Goal: Information Seeking & Learning: Learn about a topic

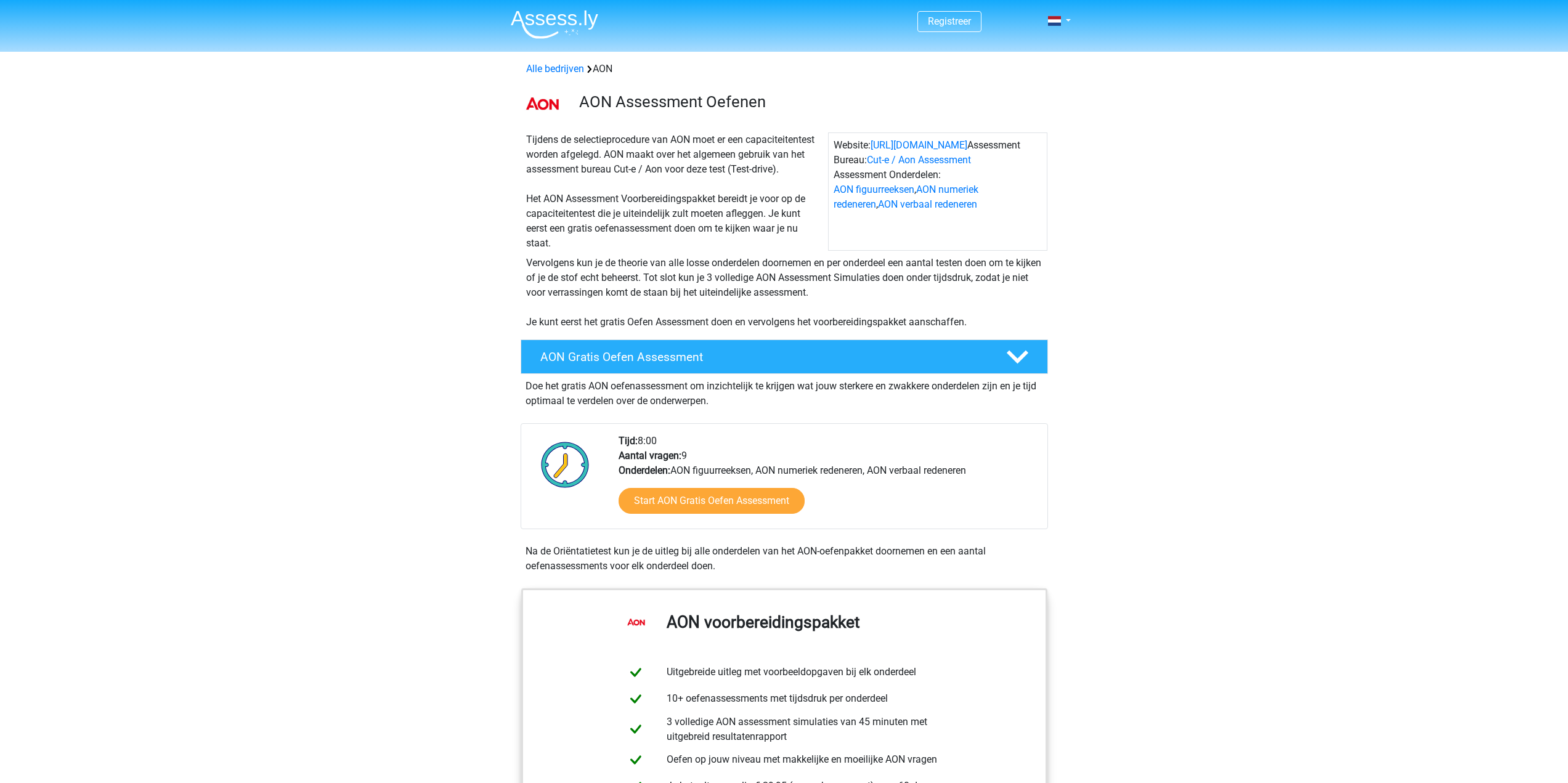
scroll to position [246, 0]
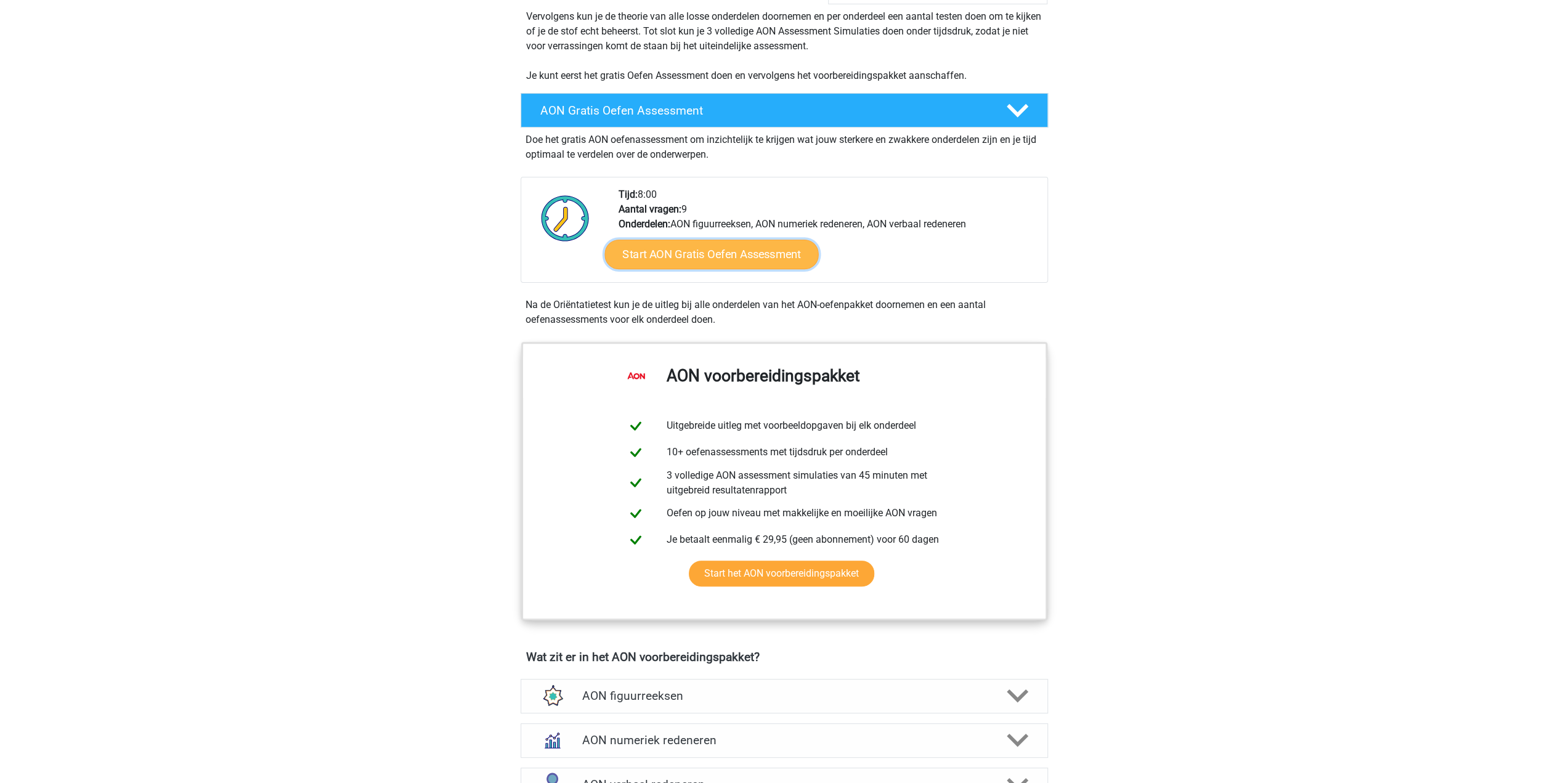
click at [715, 251] on link "Start AON Gratis Oefen Assessment" at bounding box center [711, 254] width 214 height 30
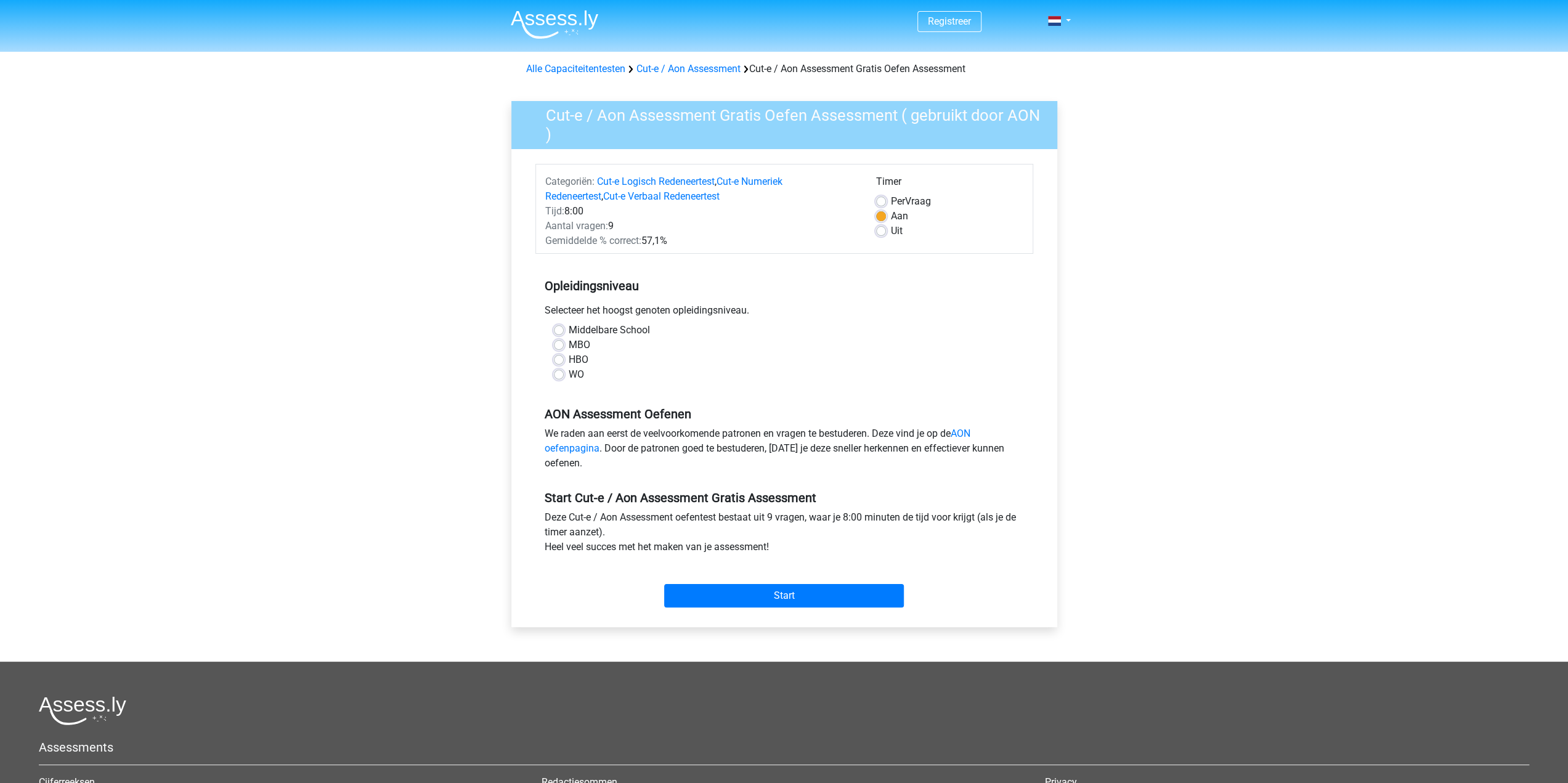
click at [573, 372] on label "WO" at bounding box center [576, 374] width 15 height 14
click at [564, 372] on input "WO" at bounding box center [558, 373] width 10 height 12
radio input "true"
click at [778, 603] on input "Start" at bounding box center [784, 595] width 239 height 24
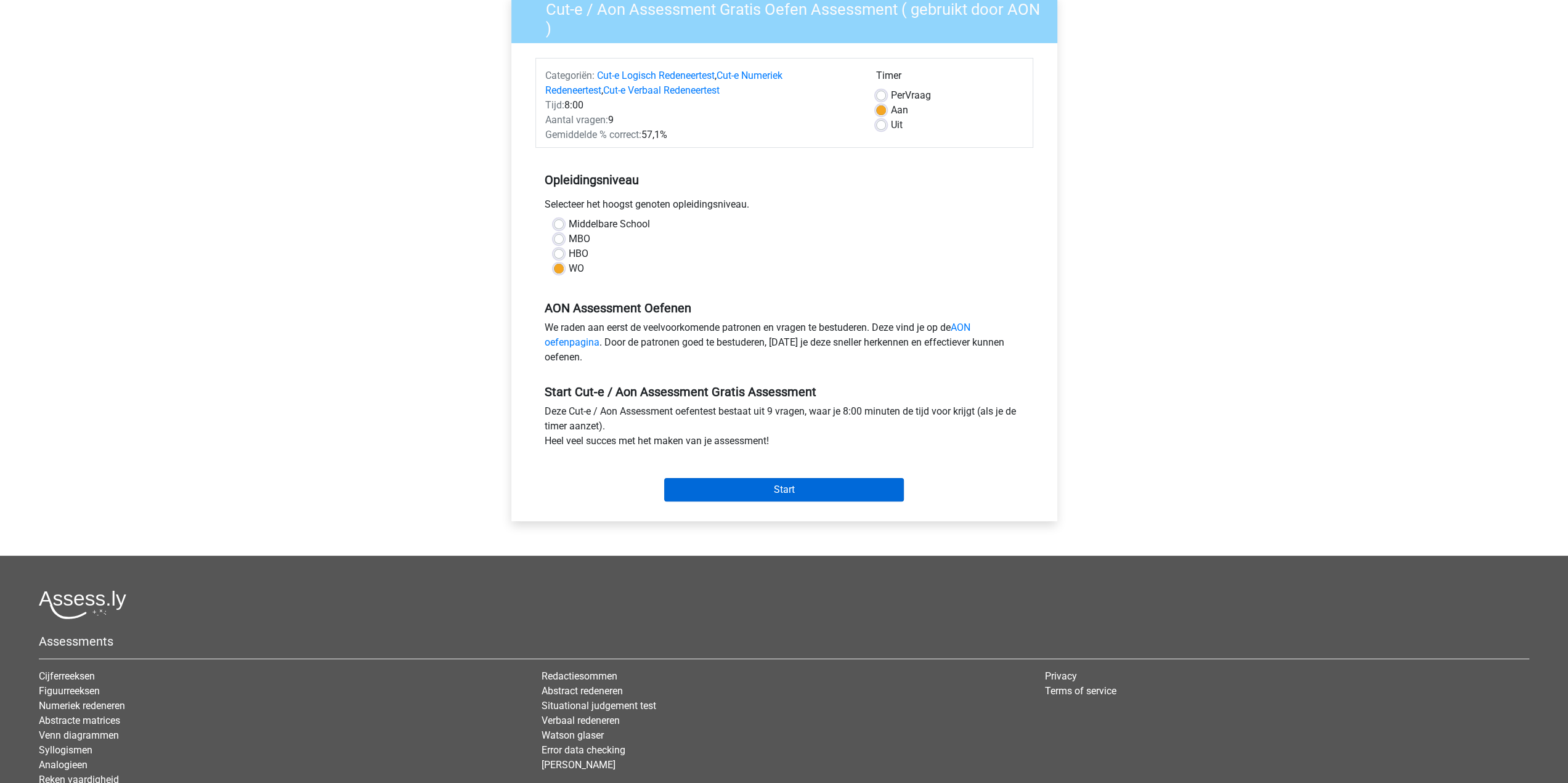
scroll to position [124, 0]
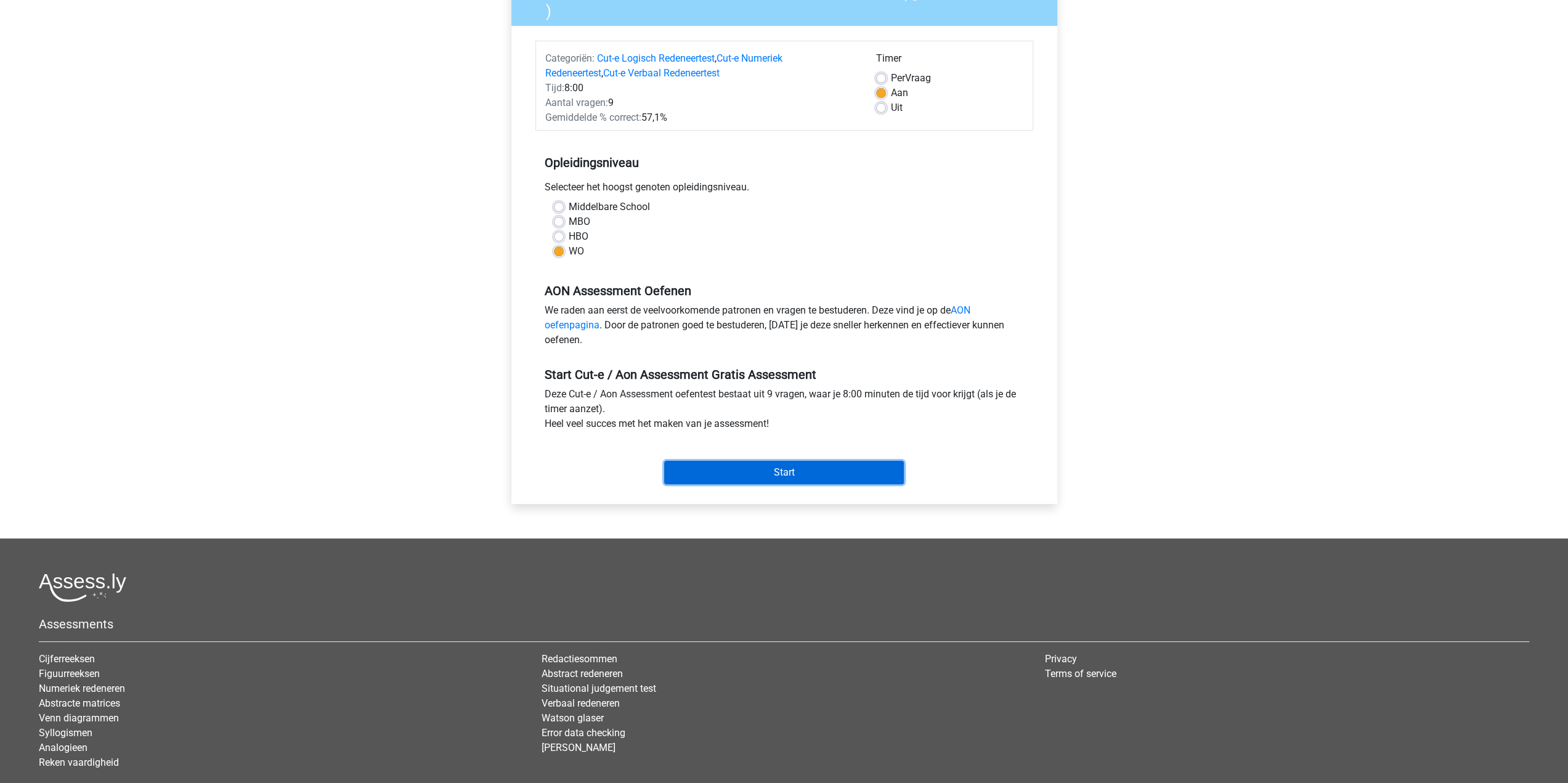
click at [751, 472] on input "Start" at bounding box center [784, 472] width 239 height 24
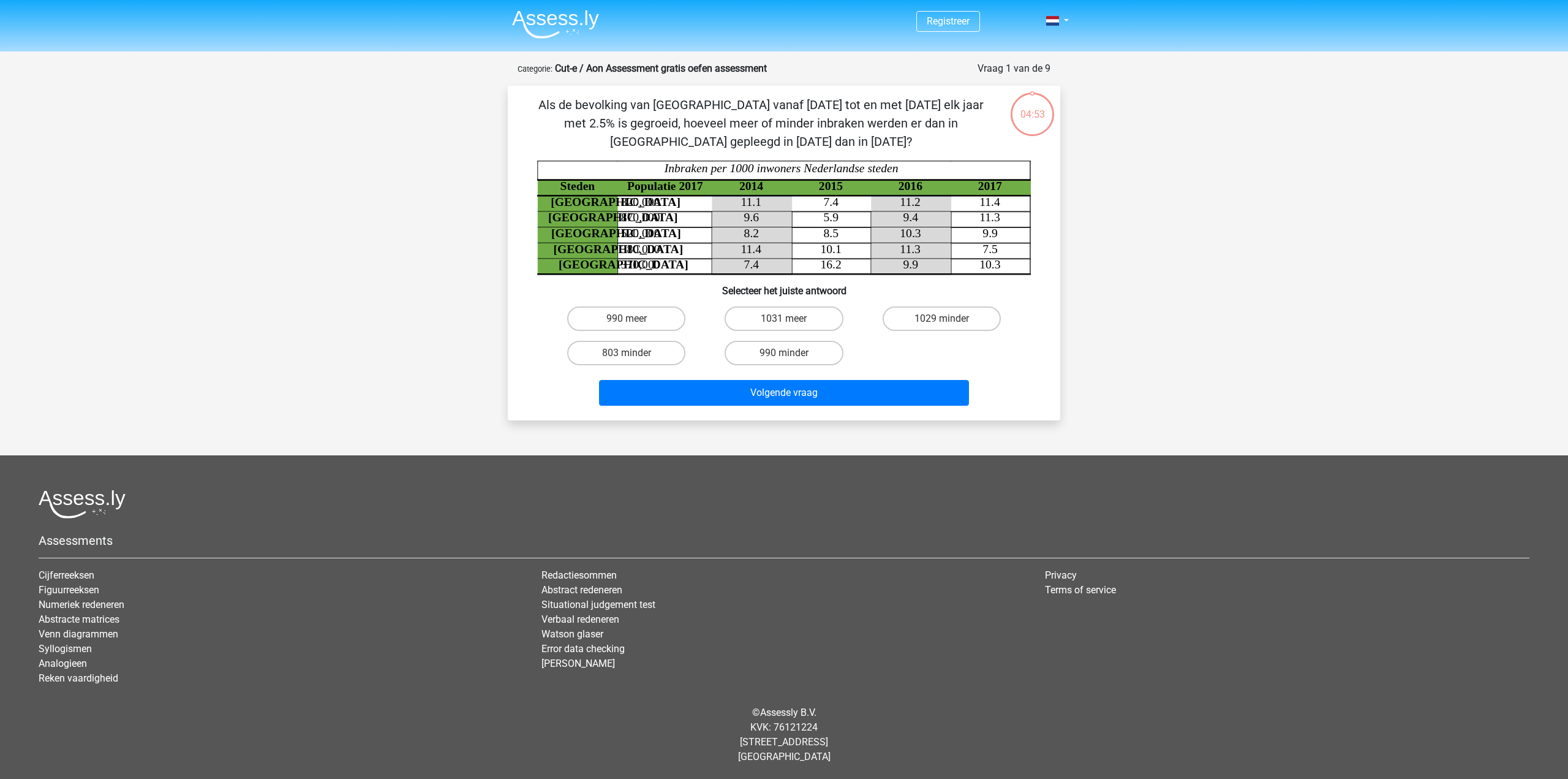
click at [629, 353] on input "803 minder" at bounding box center [630, 357] width 8 height 8
radio input "true"
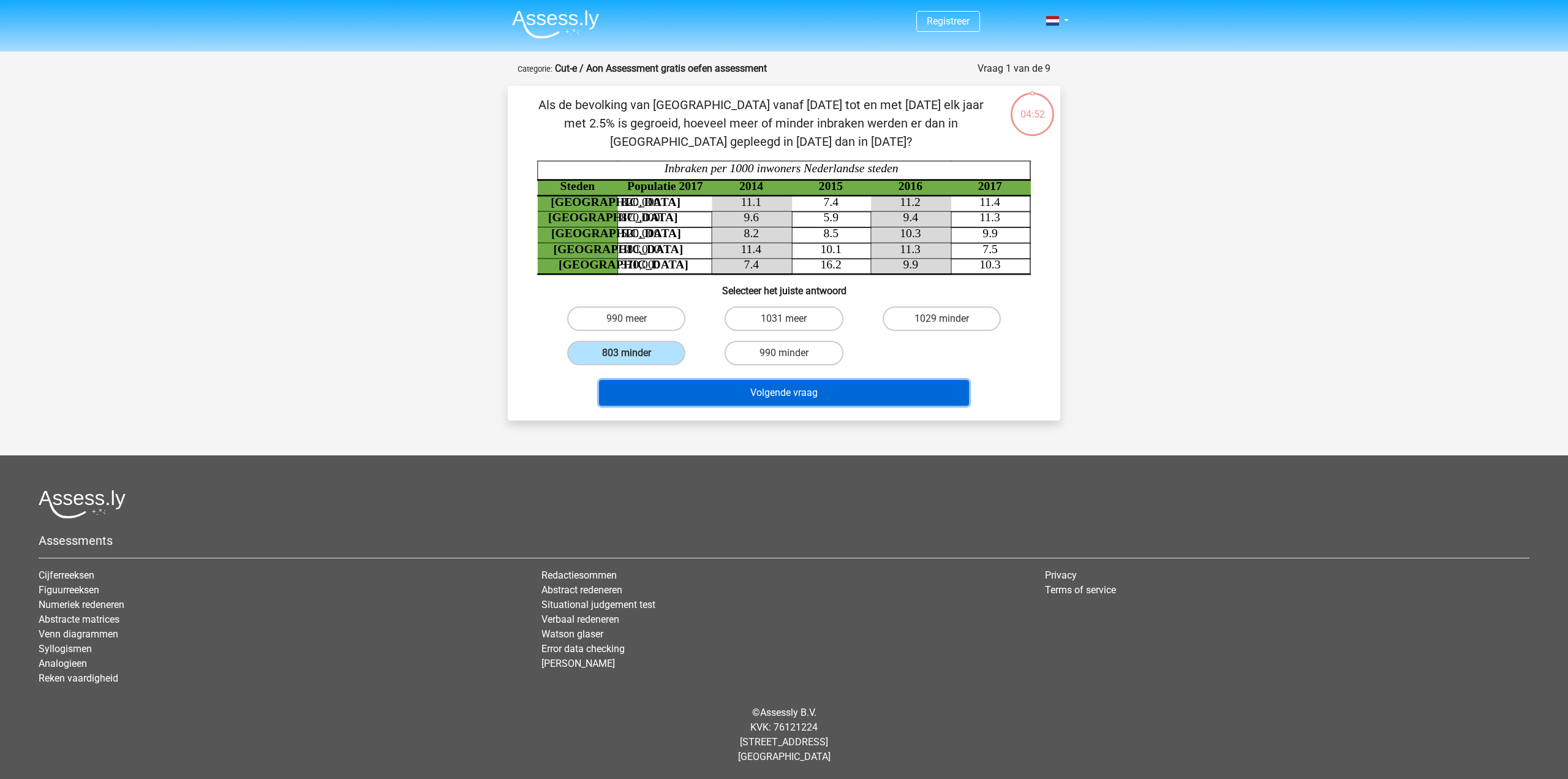
click at [723, 395] on button "Volgende vraag" at bounding box center [784, 393] width 371 height 26
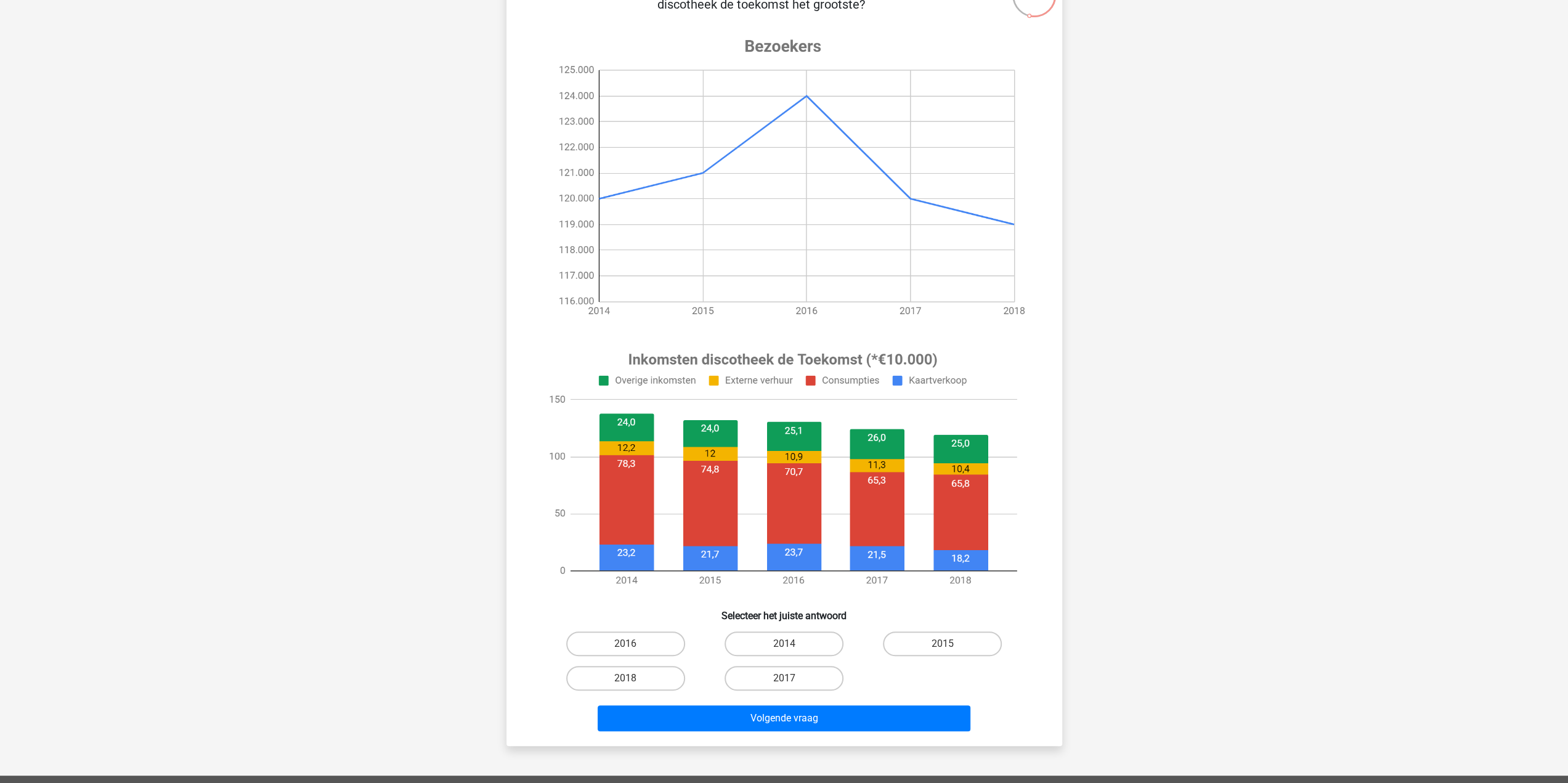
scroll to position [124, 0]
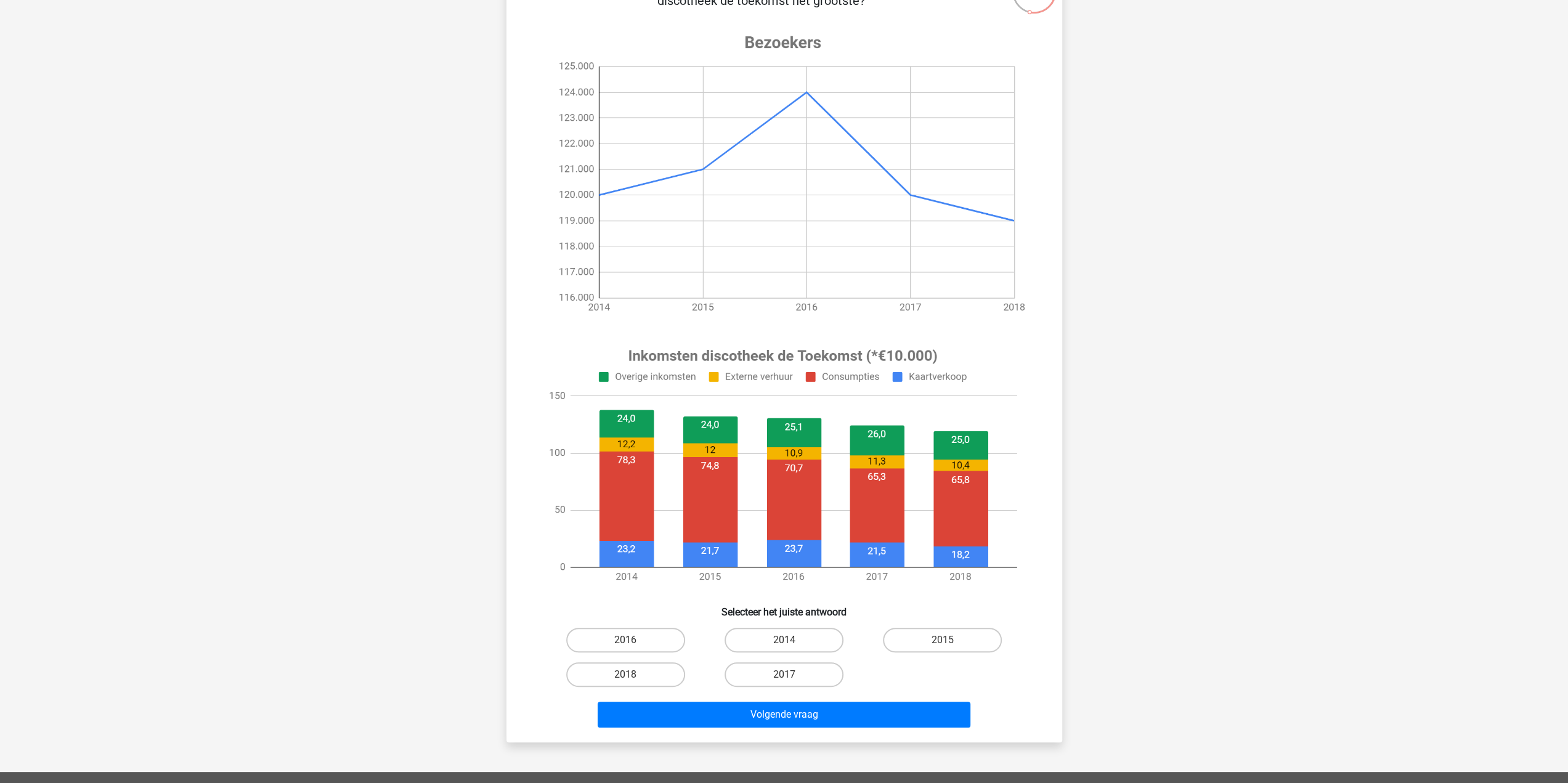
click at [789, 640] on input "2014" at bounding box center [787, 643] width 8 height 8
radio input "true"
click at [790, 712] on button "Volgende vraag" at bounding box center [783, 714] width 373 height 26
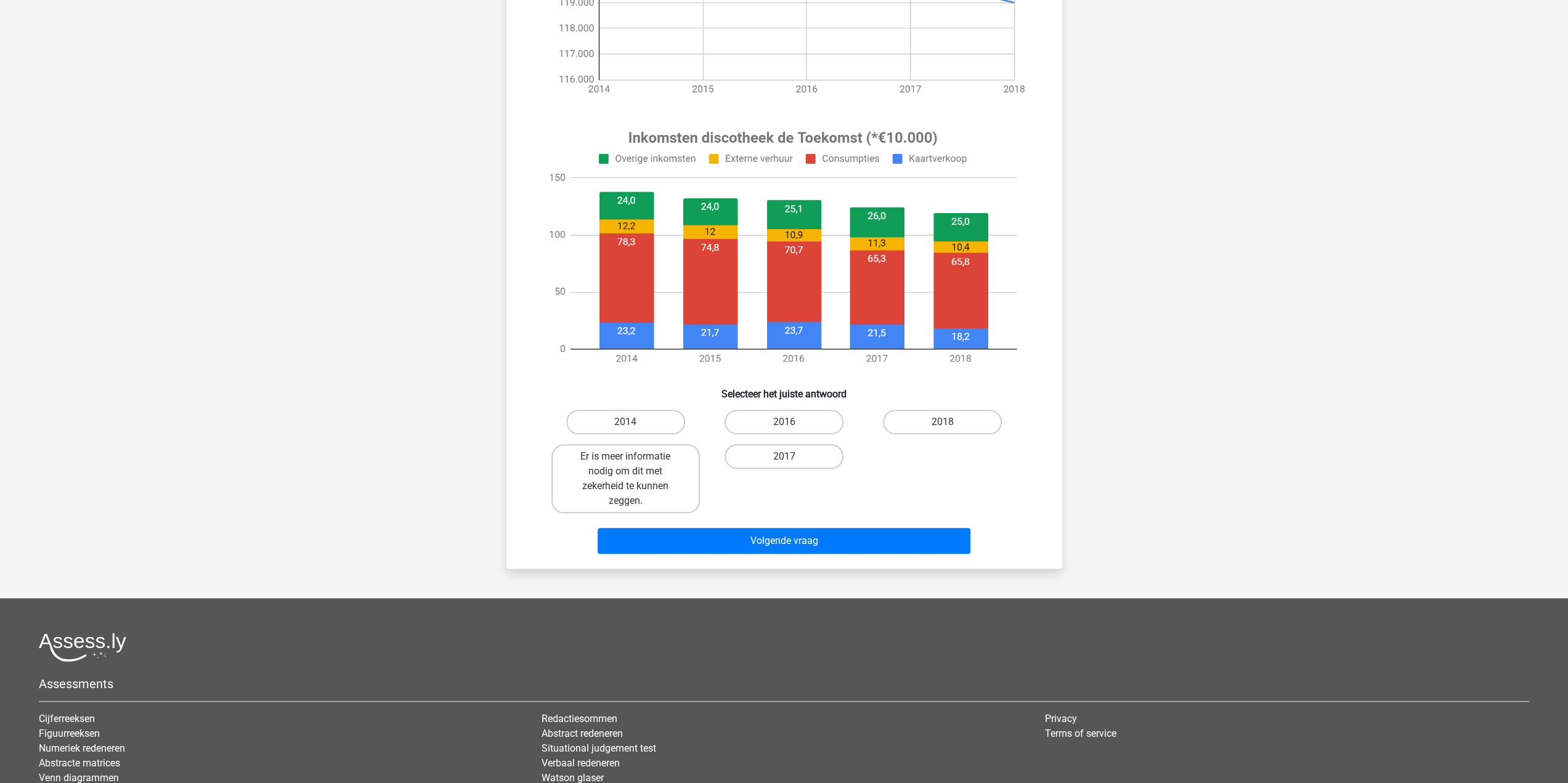
scroll to position [370, 0]
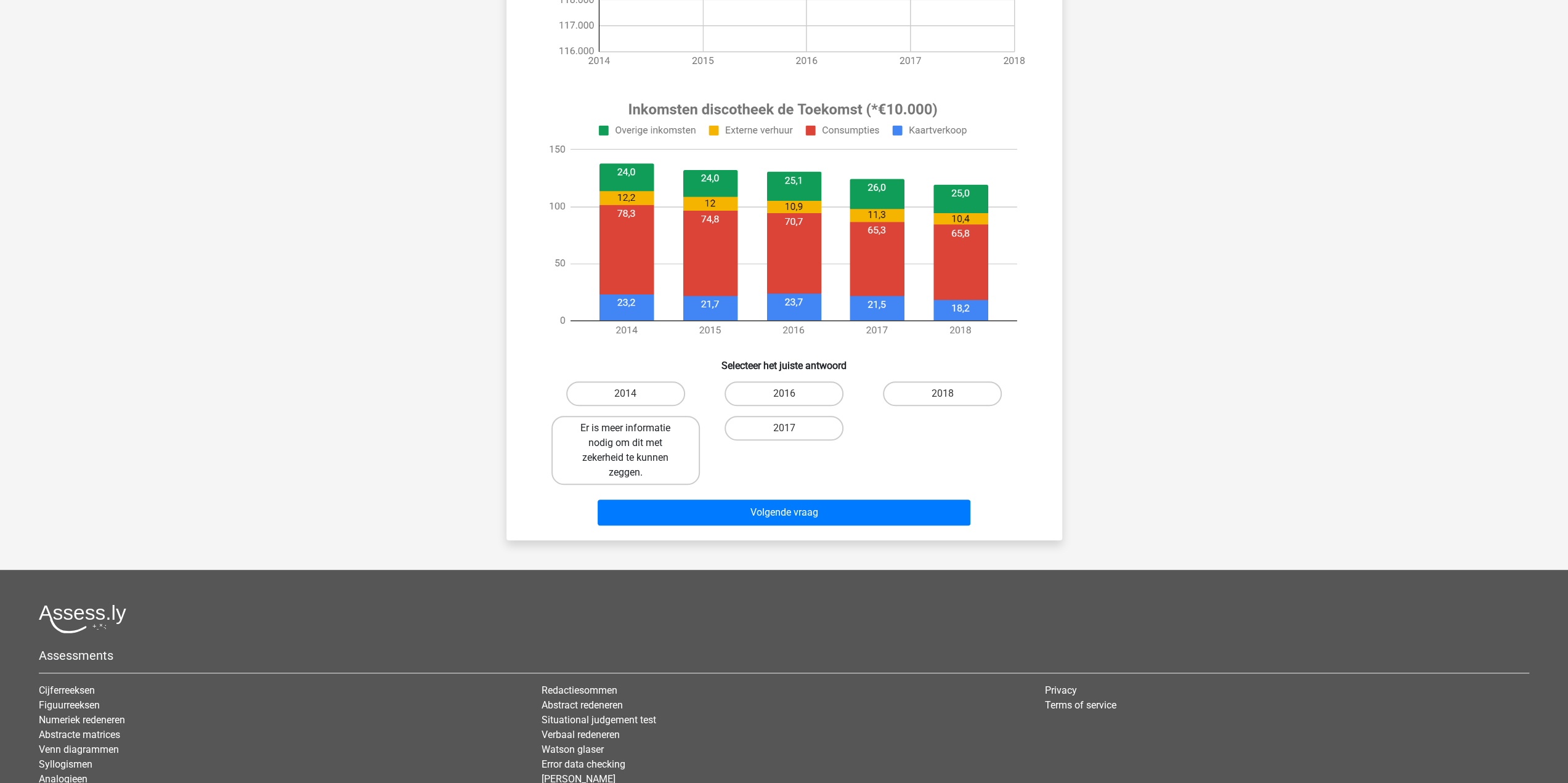
click at [637, 454] on label "Er is meer informatie nodig om dit met zekerheid te kunnen zeggen." at bounding box center [625, 450] width 149 height 69
click at [633, 436] on input "Er is meer informatie nodig om dit met zekerheid te kunnen zeggen." at bounding box center [629, 432] width 8 height 8
radio input "true"
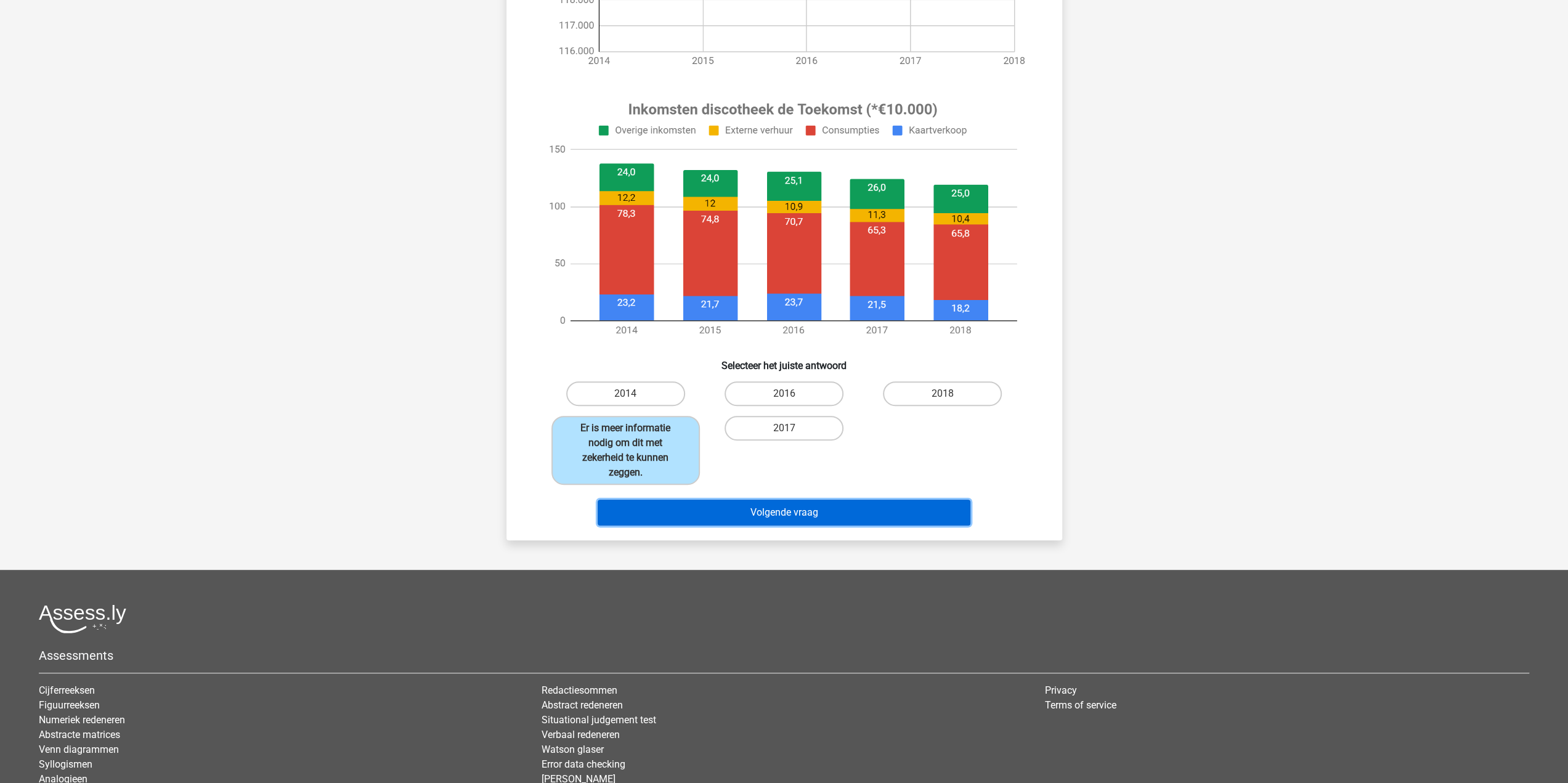
click at [734, 505] on button "Volgende vraag" at bounding box center [783, 512] width 373 height 26
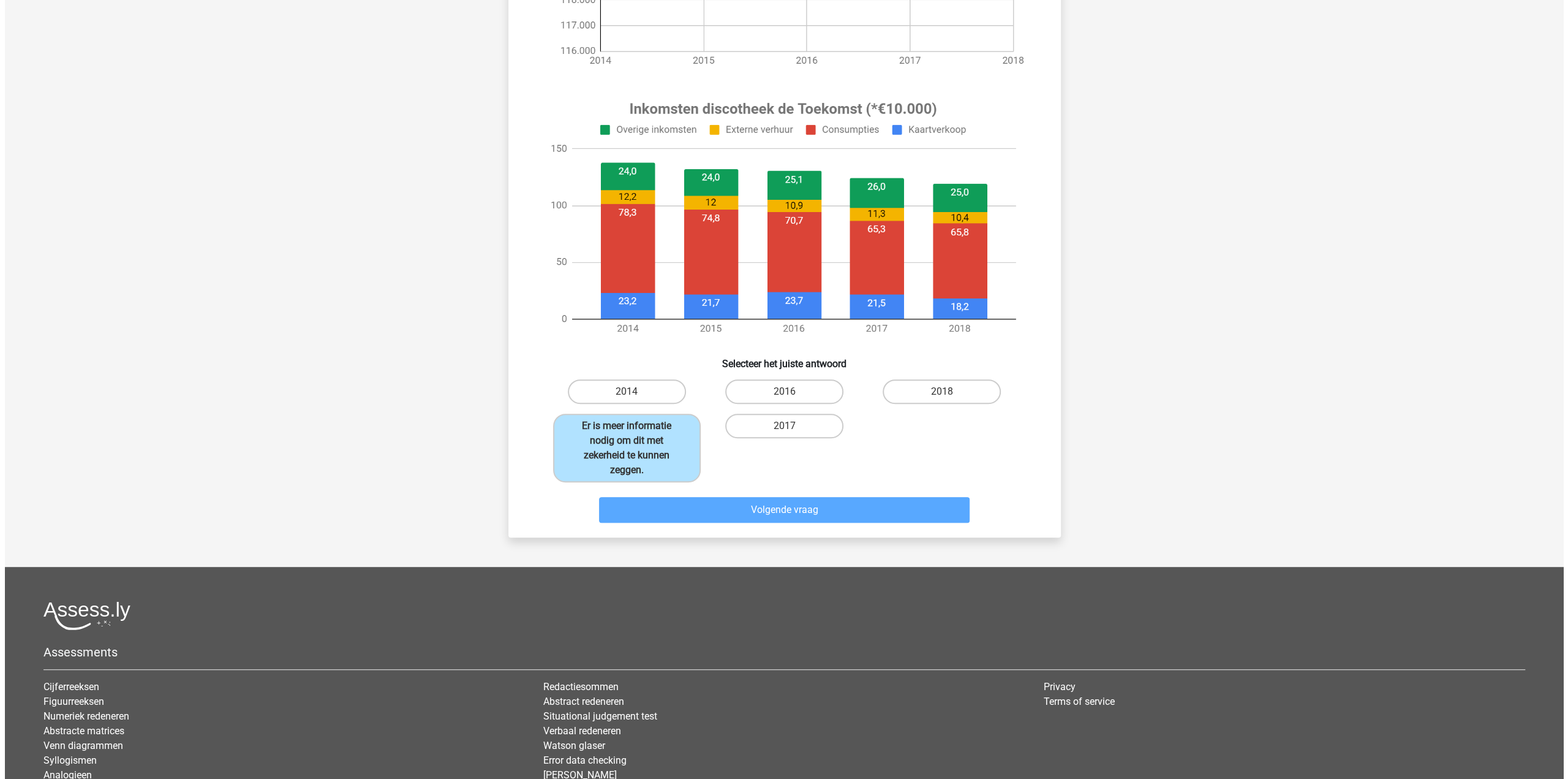
scroll to position [0, 0]
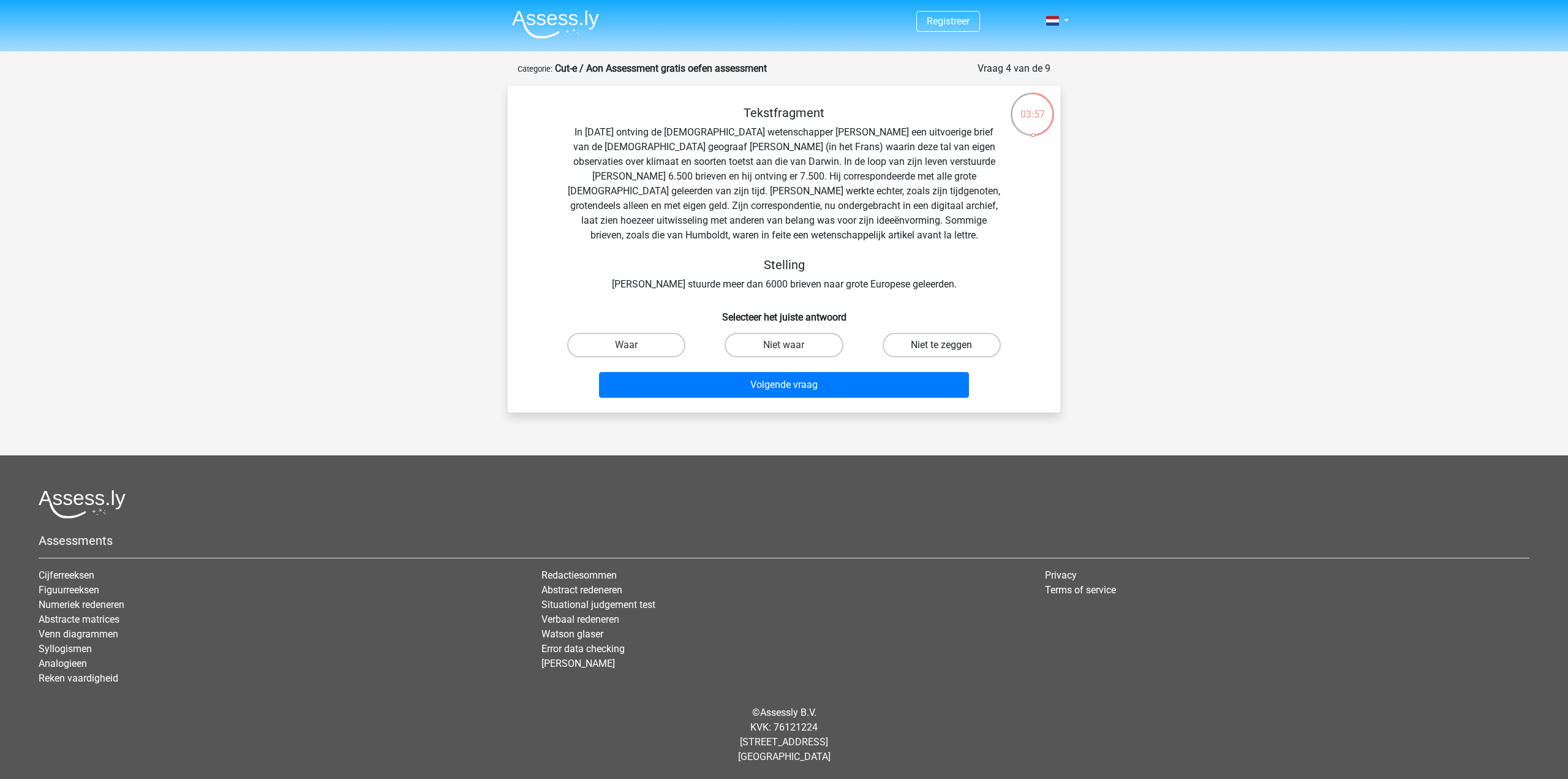
click at [948, 338] on label "Niet te zeggen" at bounding box center [942, 345] width 118 height 24
click at [948, 345] on input "Niet te zeggen" at bounding box center [945, 349] width 8 height 8
radio input "true"
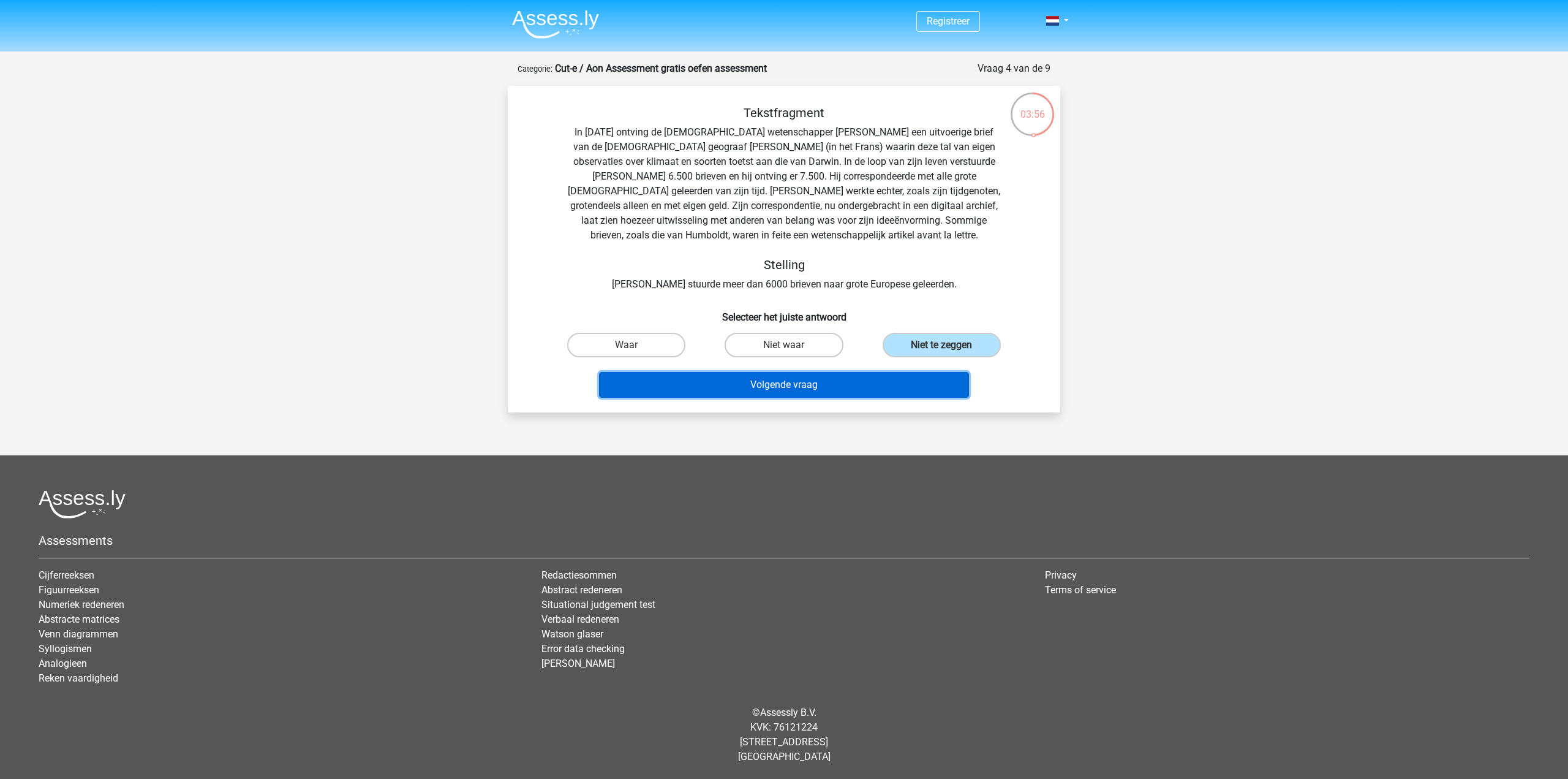
click at [742, 382] on button "Volgende vraag" at bounding box center [784, 385] width 371 height 26
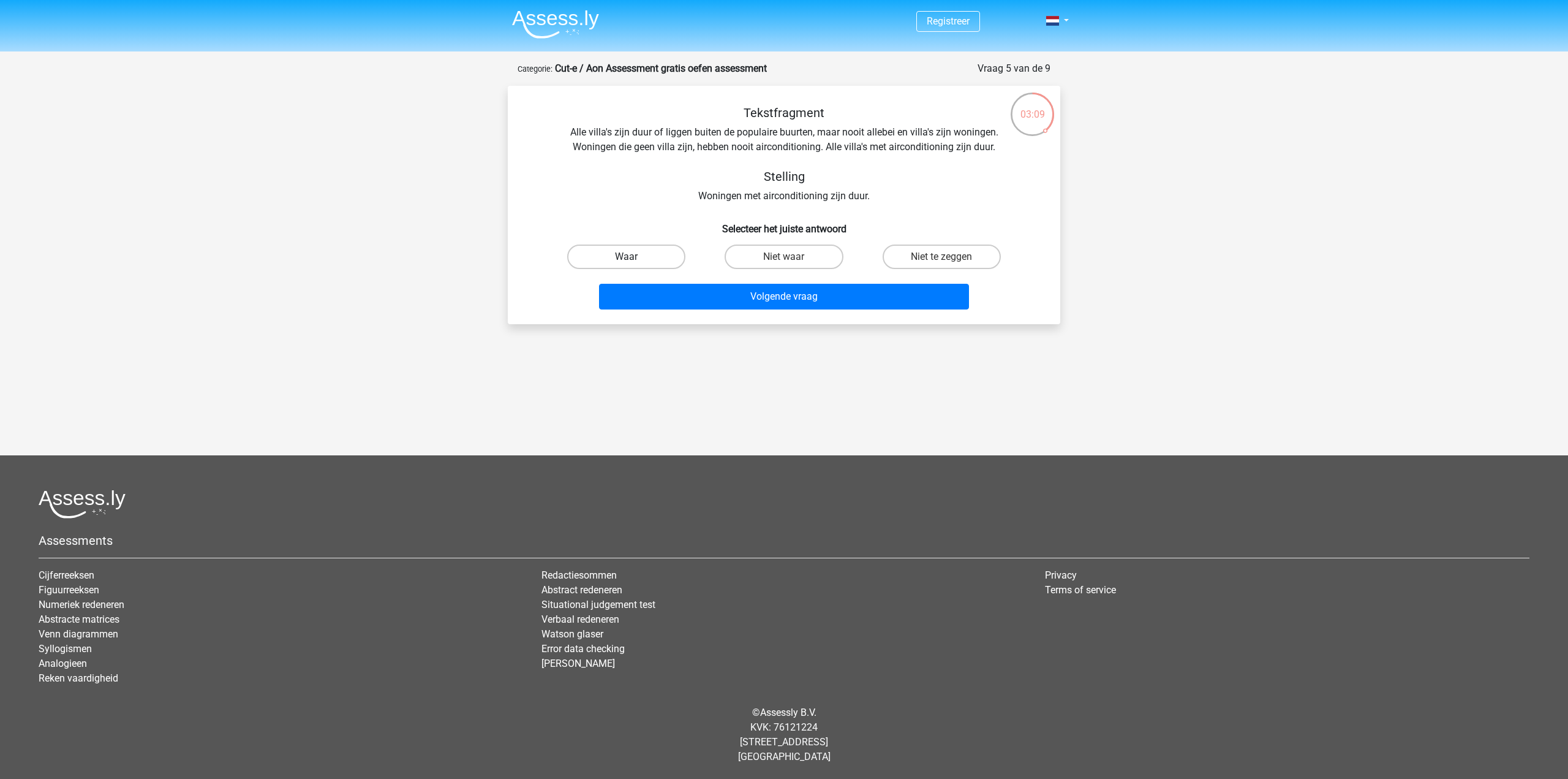
click at [635, 253] on label "Waar" at bounding box center [626, 256] width 118 height 24
click at [635, 256] on input "Waar" at bounding box center [630, 260] width 8 height 8
radio input "true"
click at [779, 297] on button "Volgende vraag" at bounding box center [784, 297] width 371 height 26
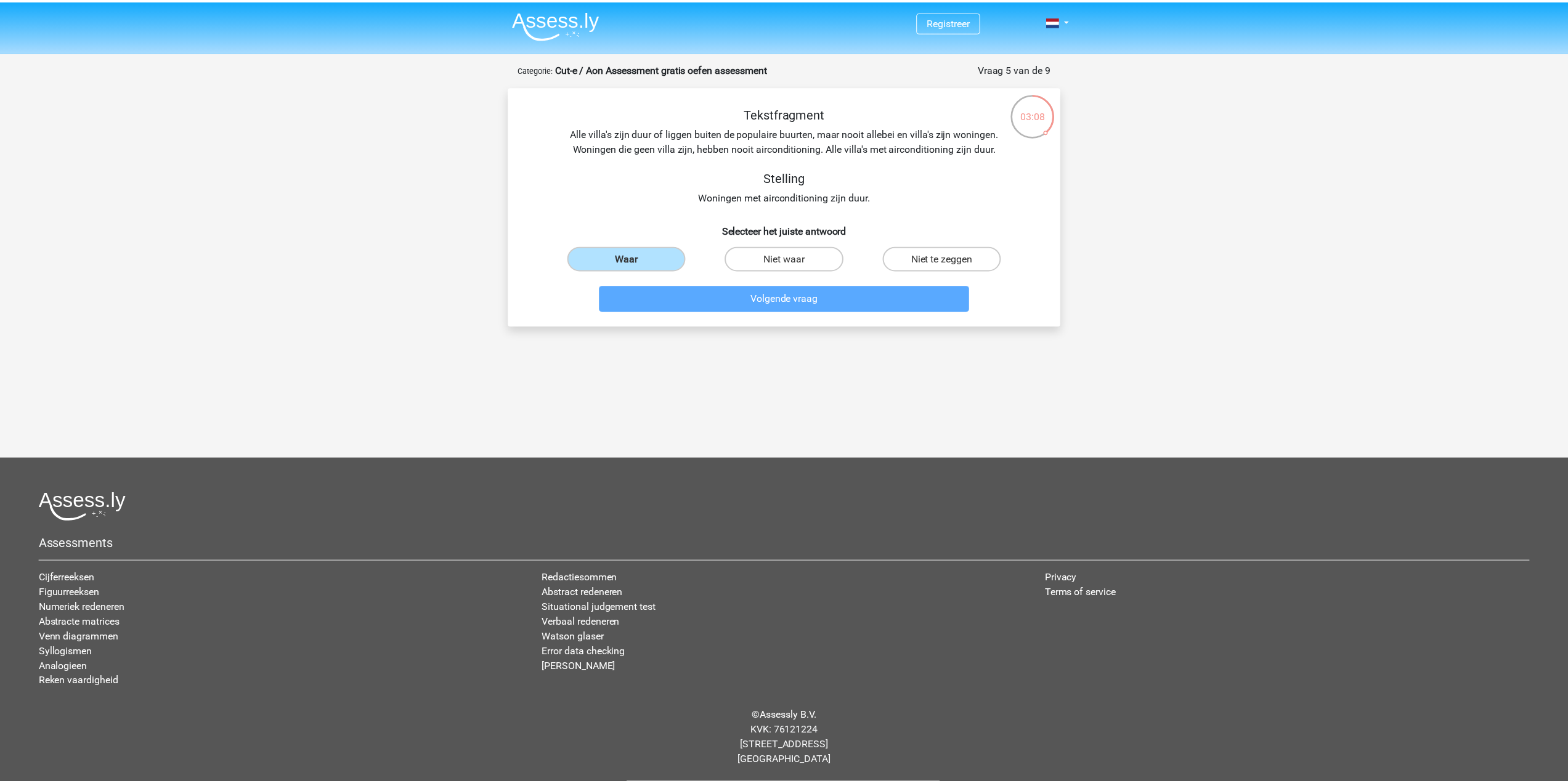
scroll to position [1, 0]
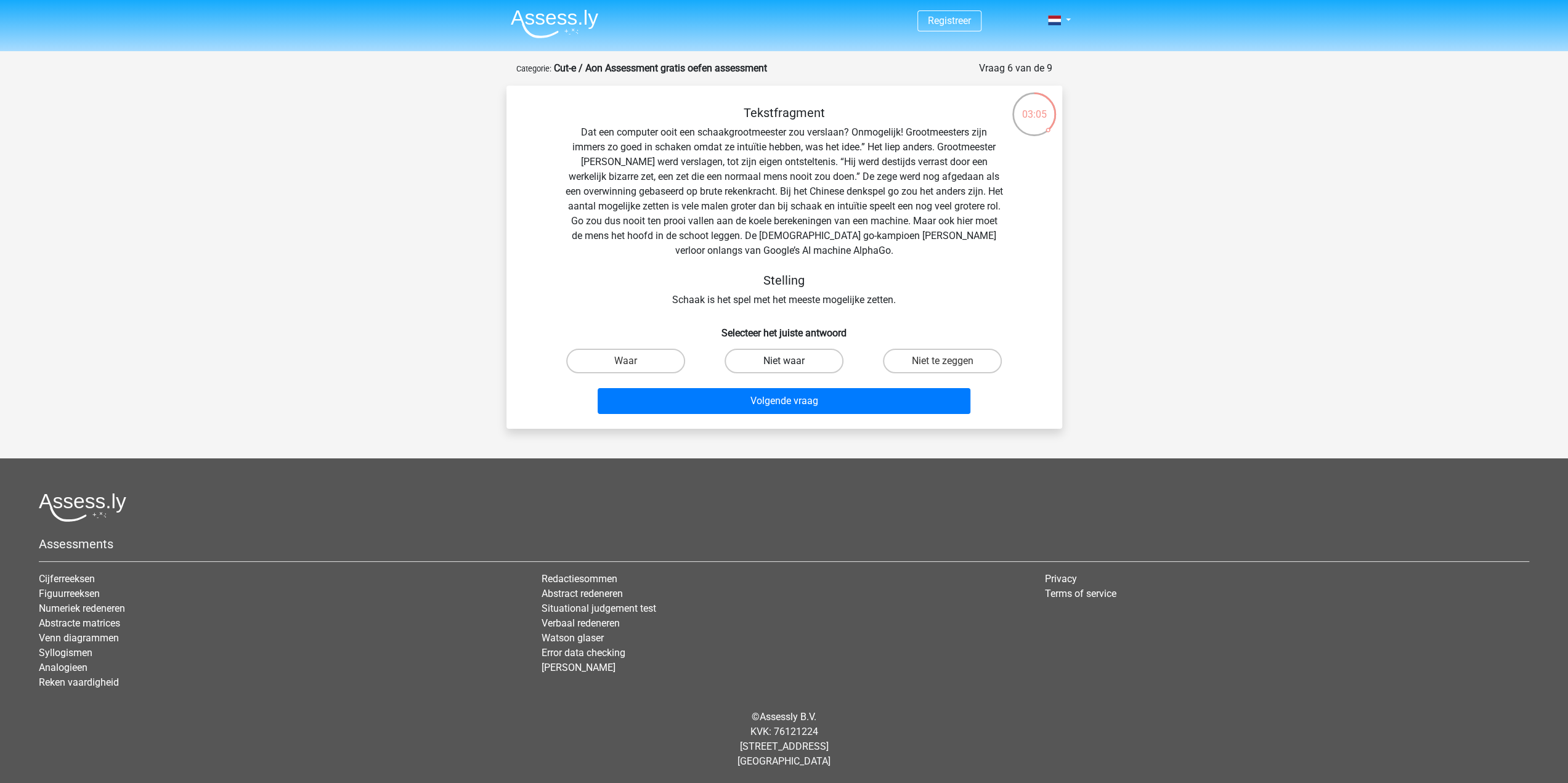
click at [781, 367] on label "Niet waar" at bounding box center [784, 361] width 119 height 24
click at [783, 367] on input "Niet waar" at bounding box center [787, 364] width 8 height 8
radio input "true"
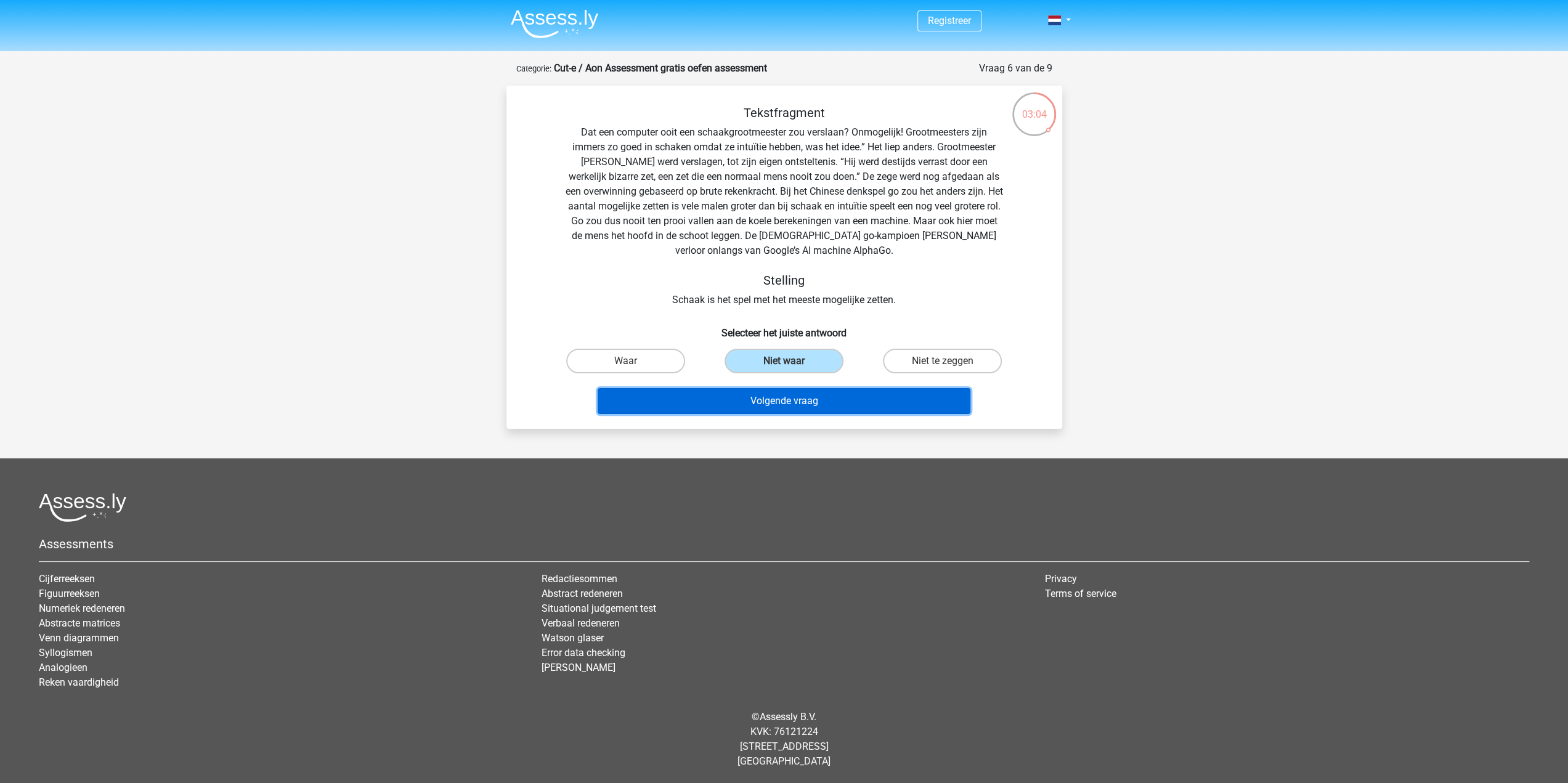
click at [792, 398] on button "Volgende vraag" at bounding box center [783, 401] width 373 height 26
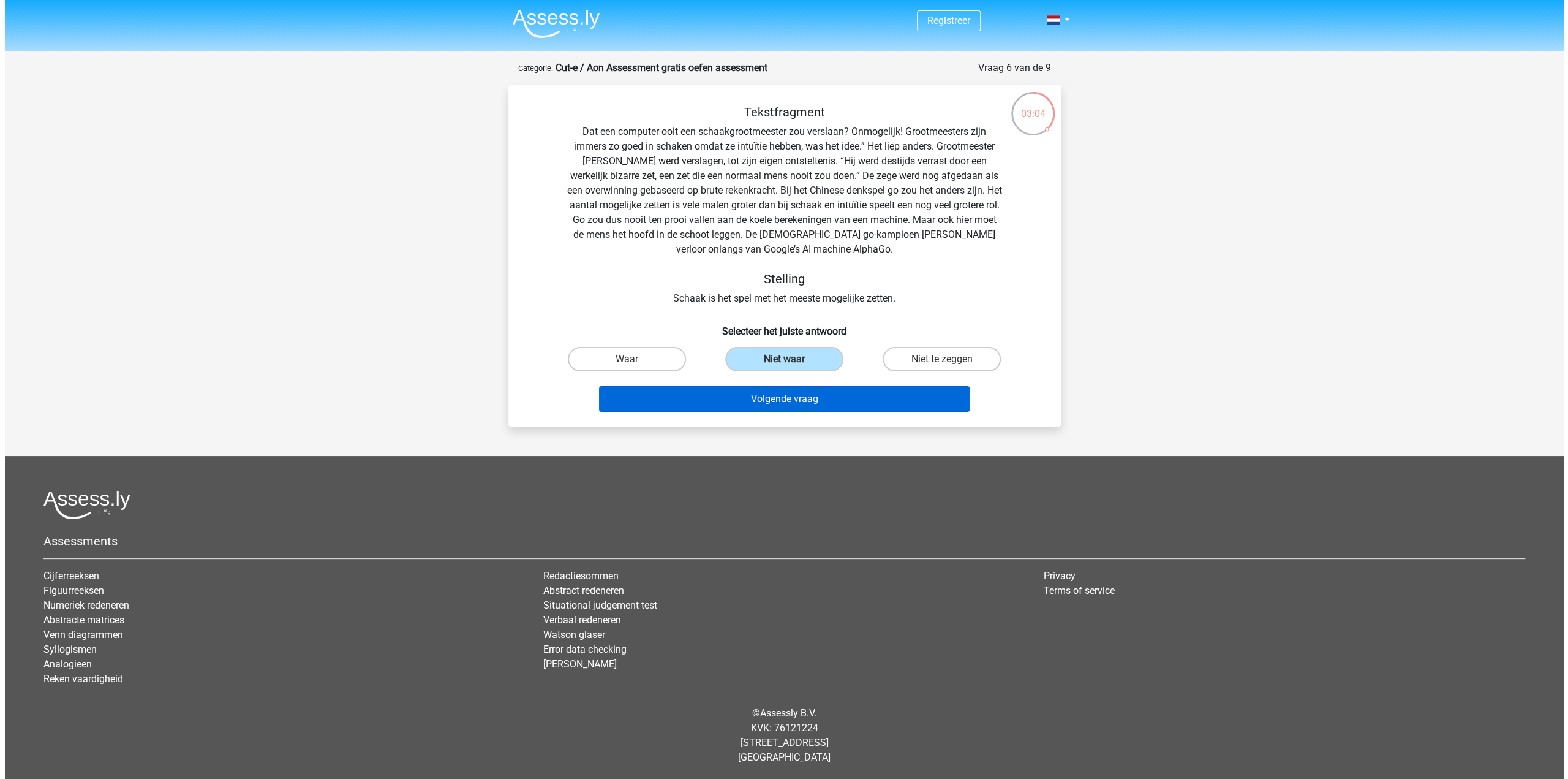
scroll to position [0, 0]
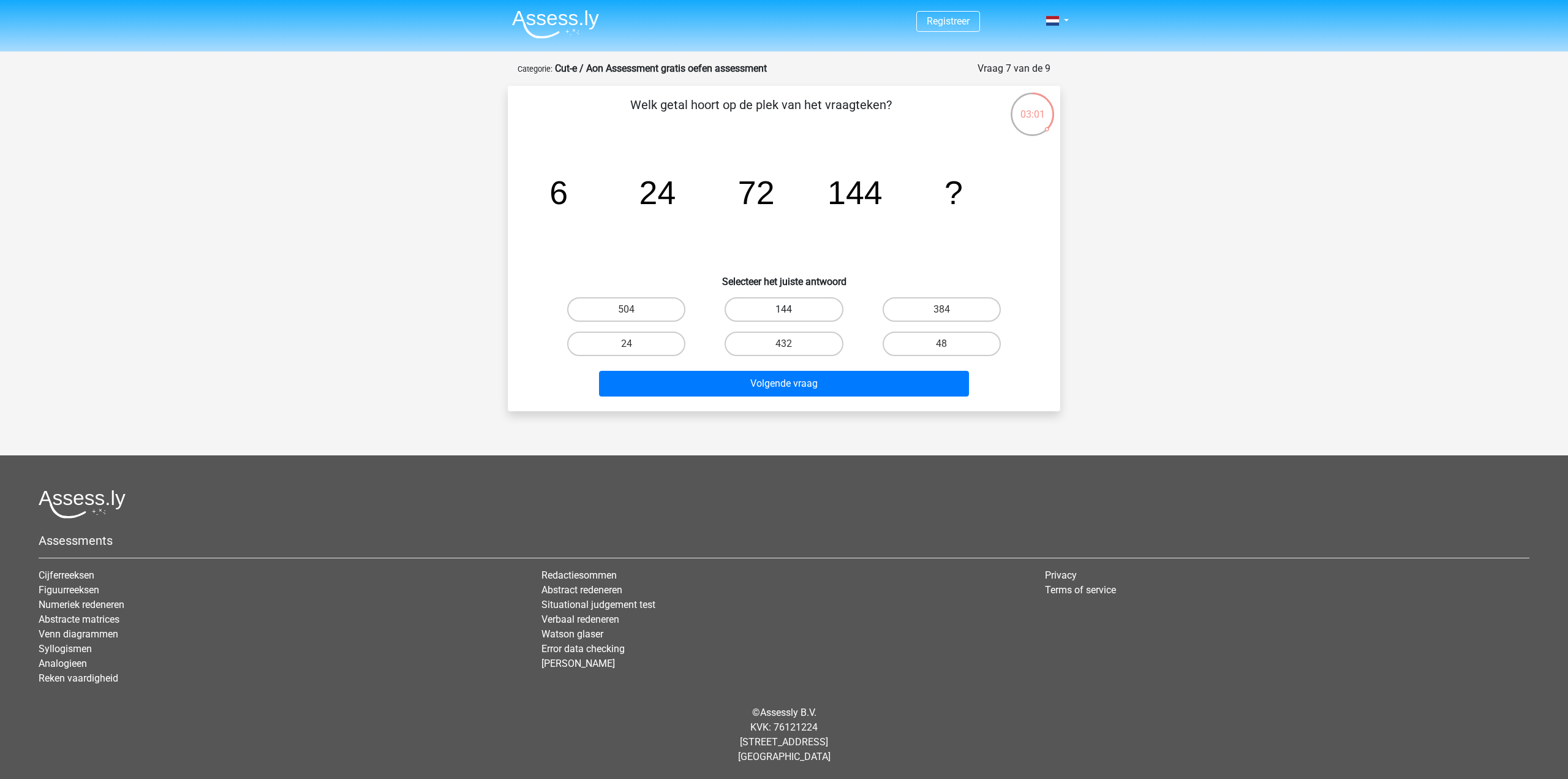
click at [785, 307] on label "144" at bounding box center [783, 309] width 118 height 24
click at [785, 309] on input "144" at bounding box center [788, 313] width 8 height 8
radio input "true"
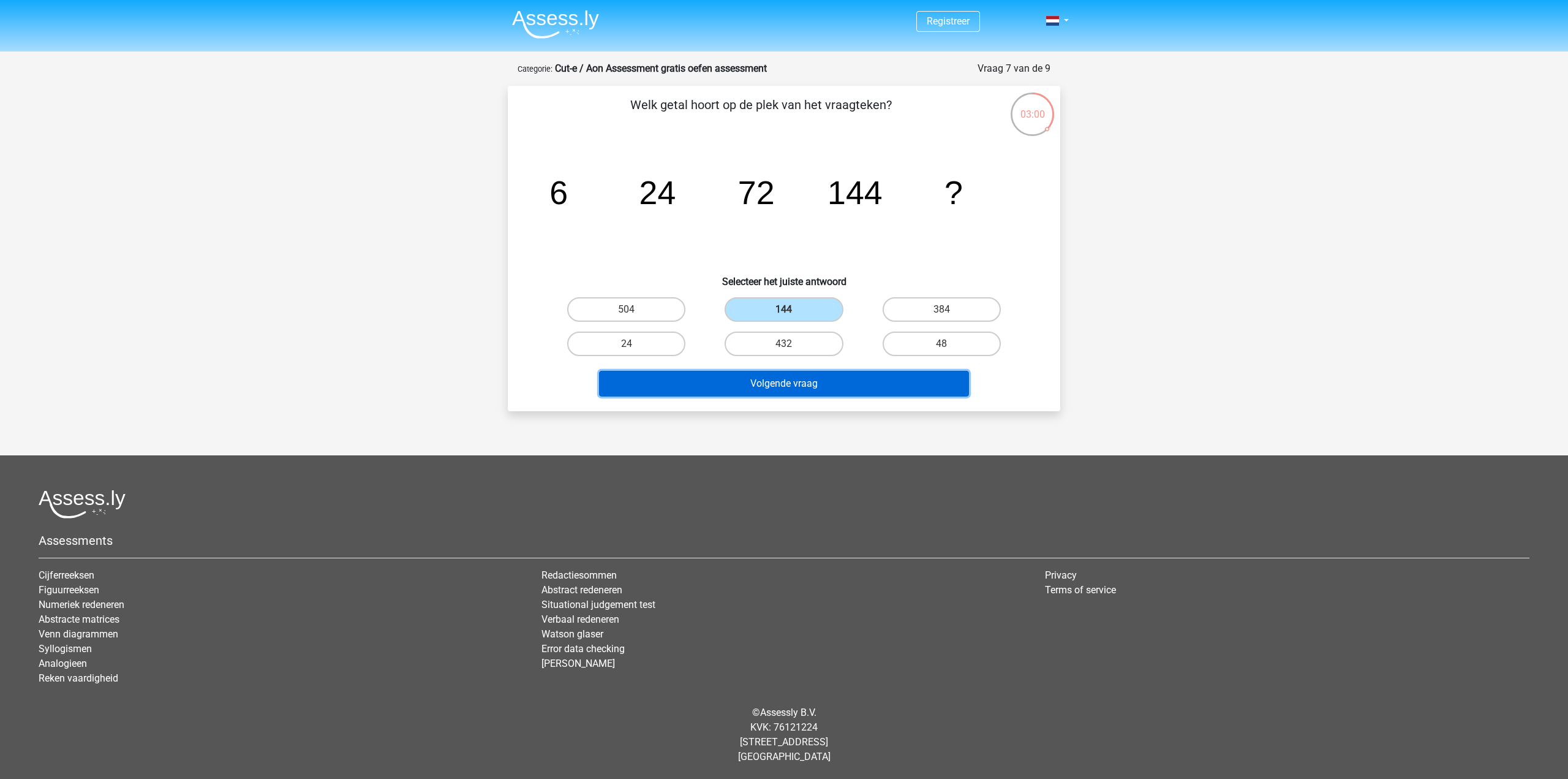
click at [798, 385] on button "Volgende vraag" at bounding box center [784, 384] width 371 height 26
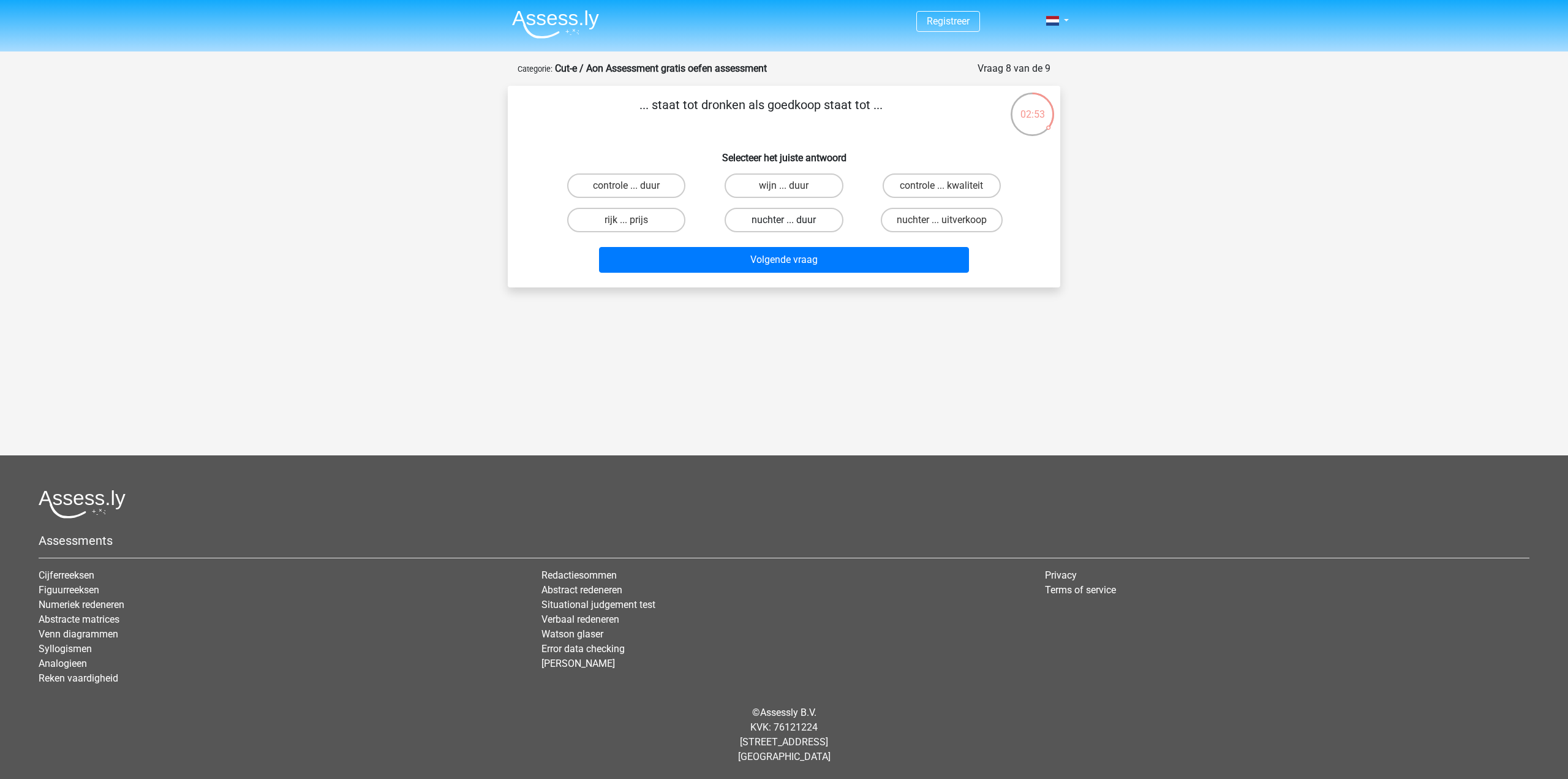
click at [789, 216] on label "nuchter ... duur" at bounding box center [783, 220] width 118 height 24
click at [789, 220] on input "nuchter ... duur" at bounding box center [788, 224] width 8 height 8
radio input "true"
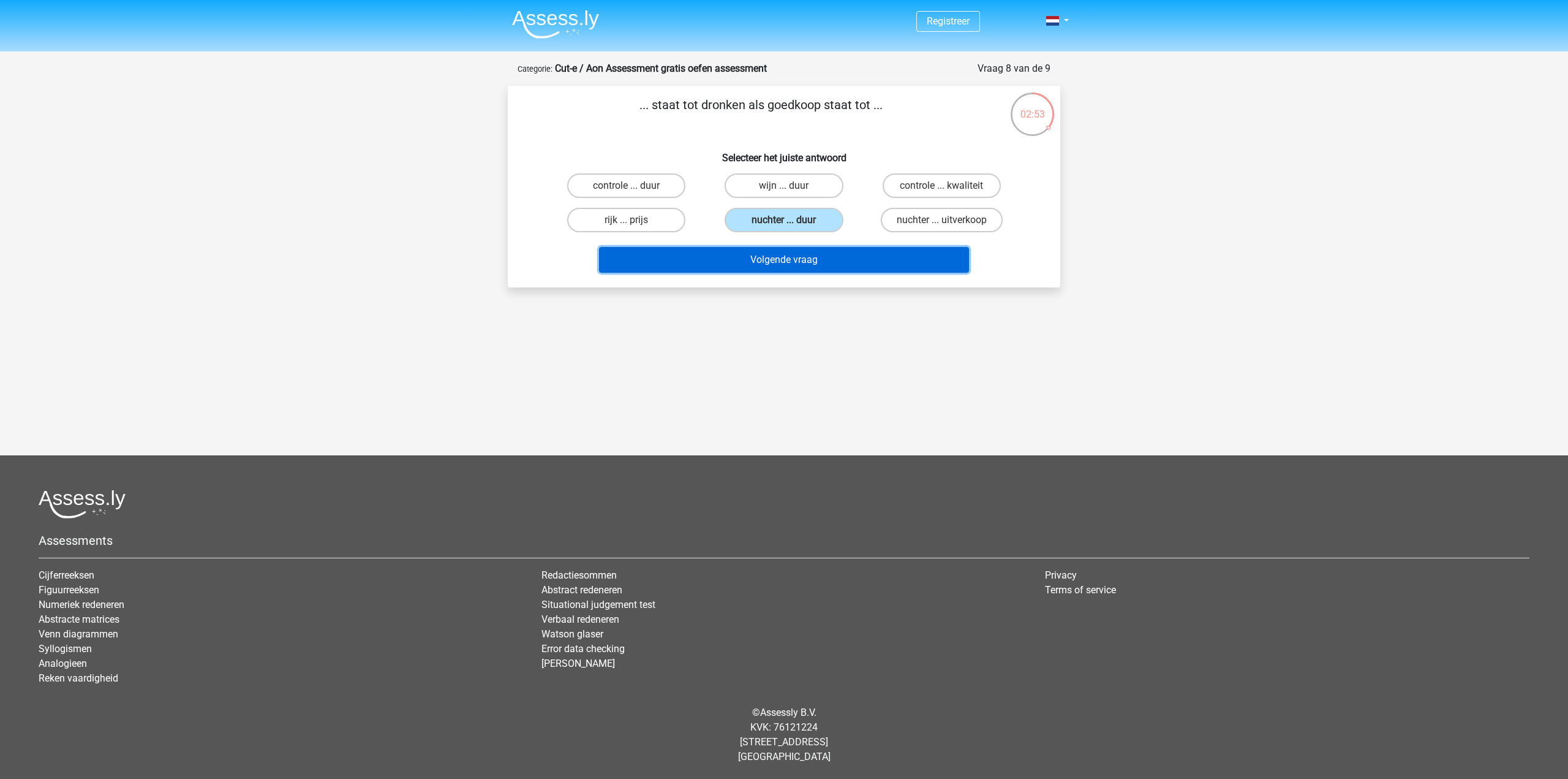
click at [777, 257] on button "Volgende vraag" at bounding box center [784, 259] width 371 height 26
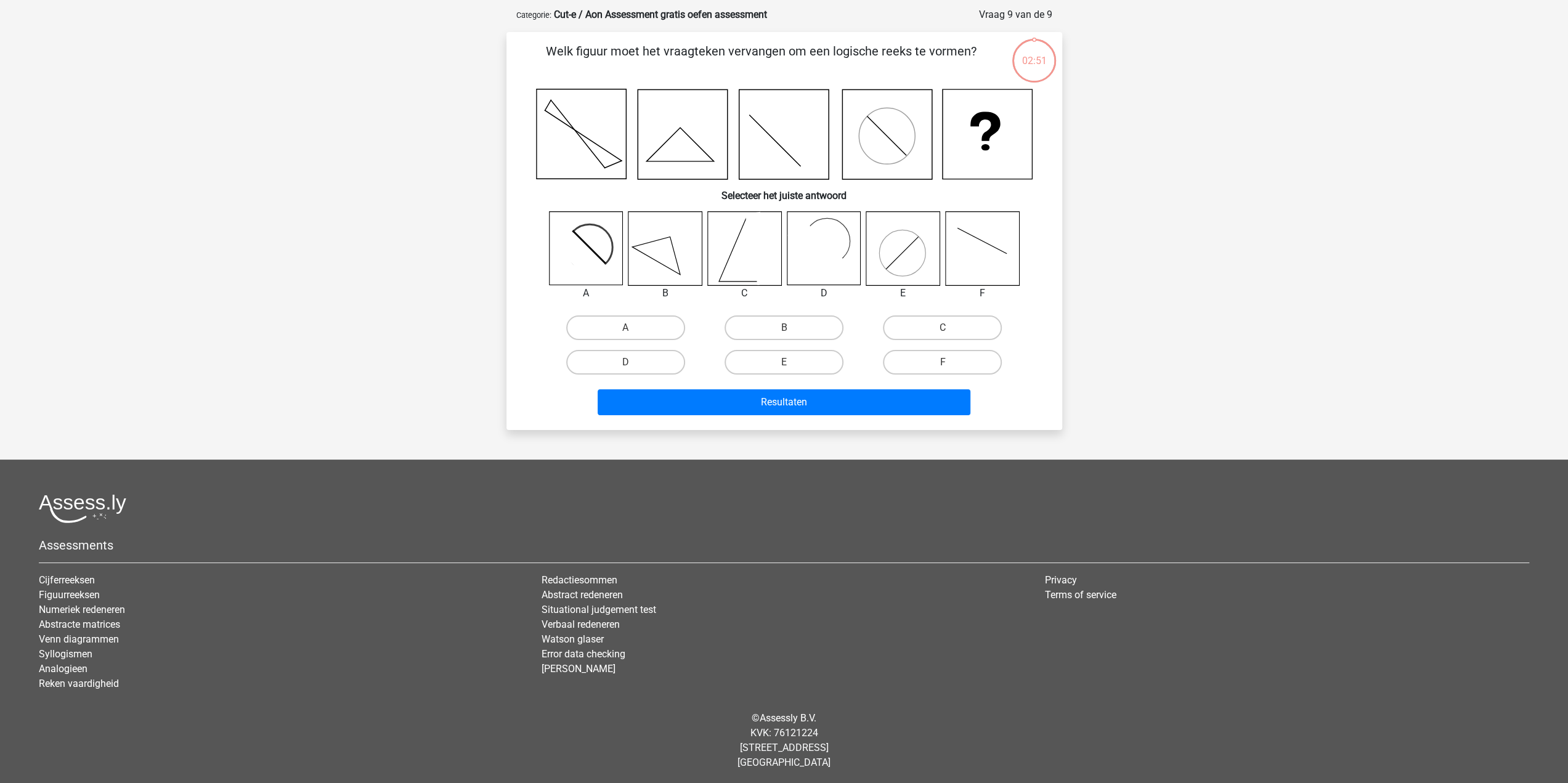
scroll to position [56, 0]
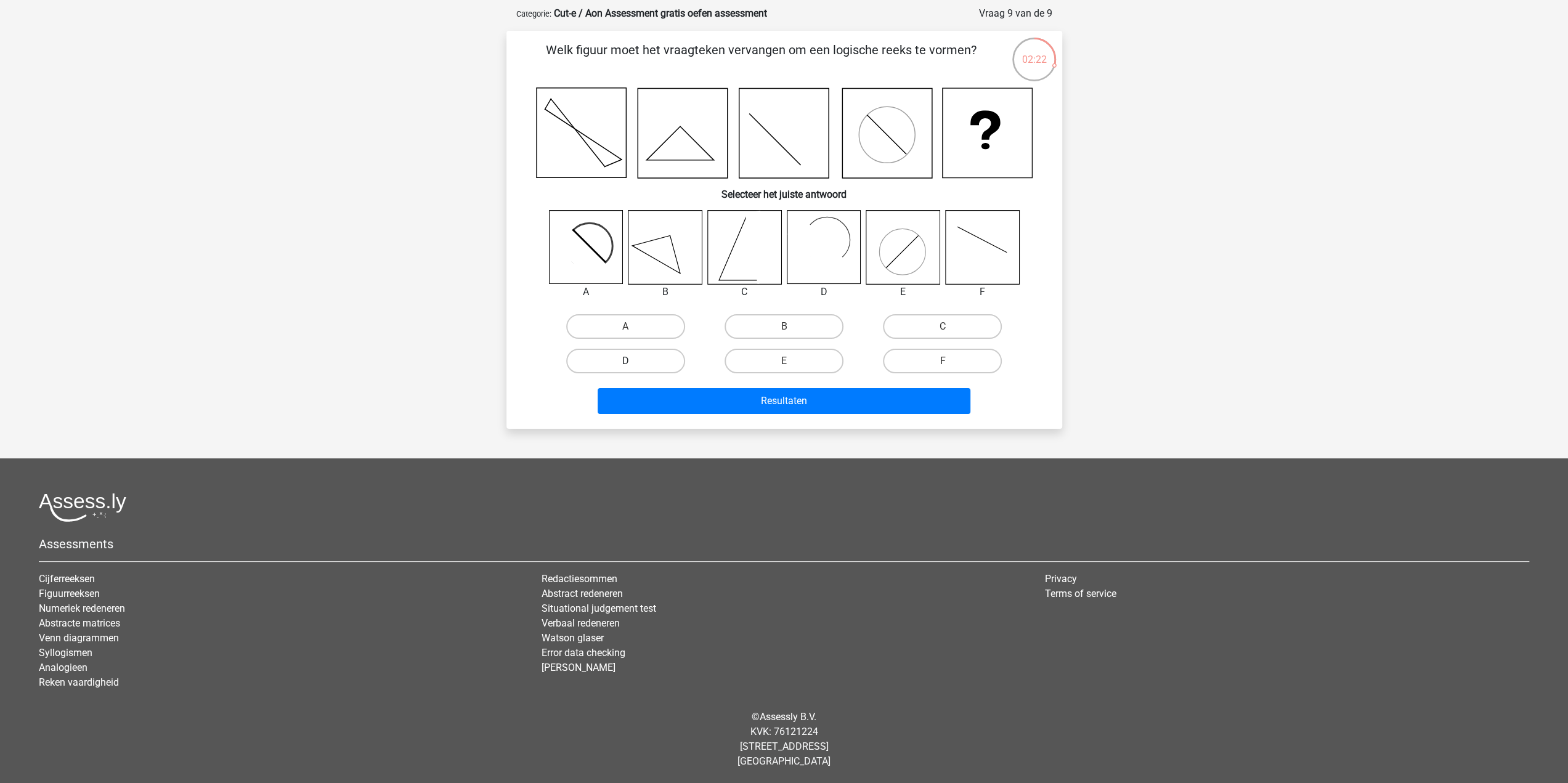
click at [615, 360] on label "D" at bounding box center [625, 361] width 119 height 24
click at [625, 361] on input "D" at bounding box center [629, 364] width 8 height 8
radio input "true"
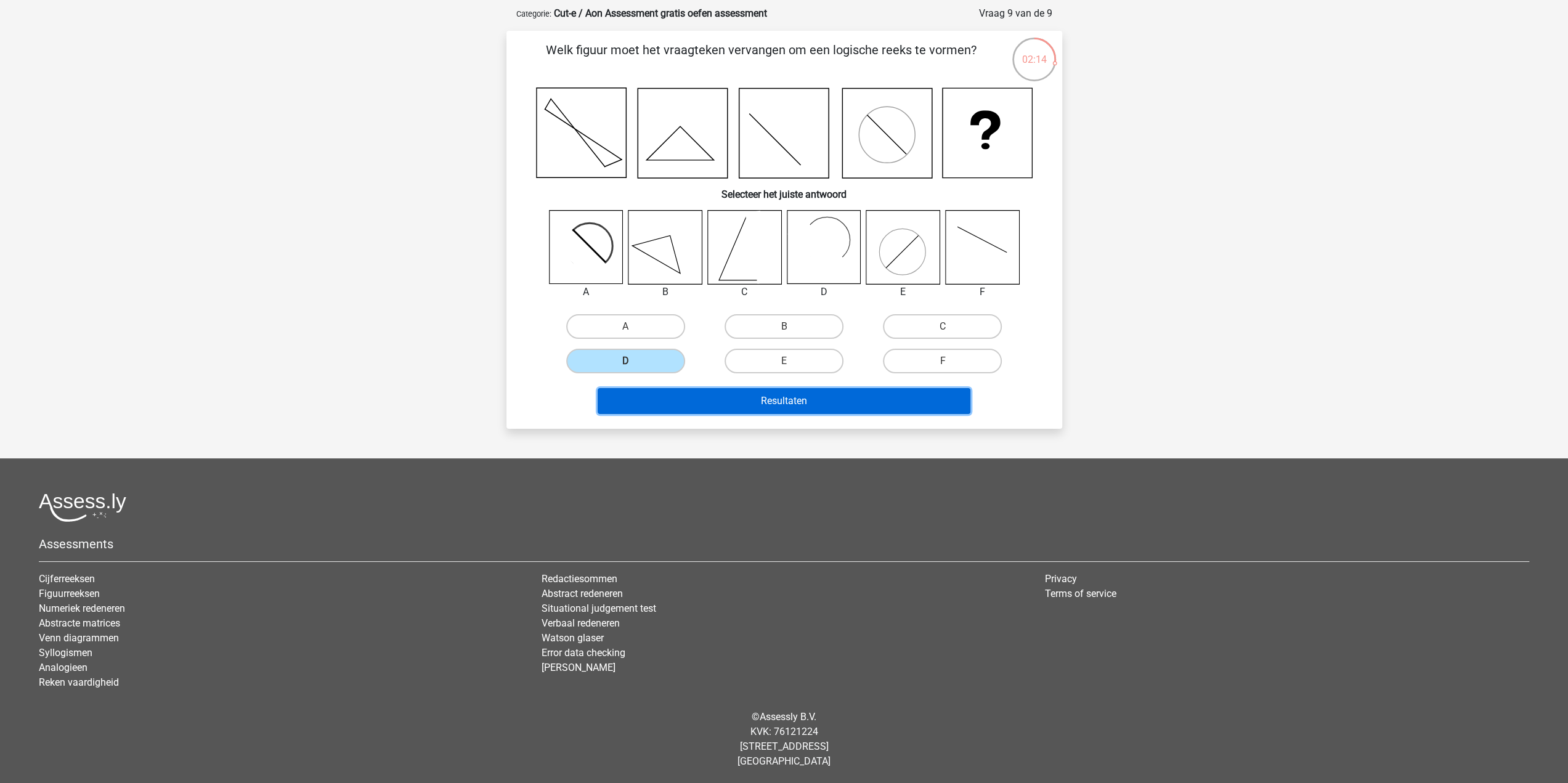
click at [818, 405] on button "Resultaten" at bounding box center [783, 401] width 373 height 26
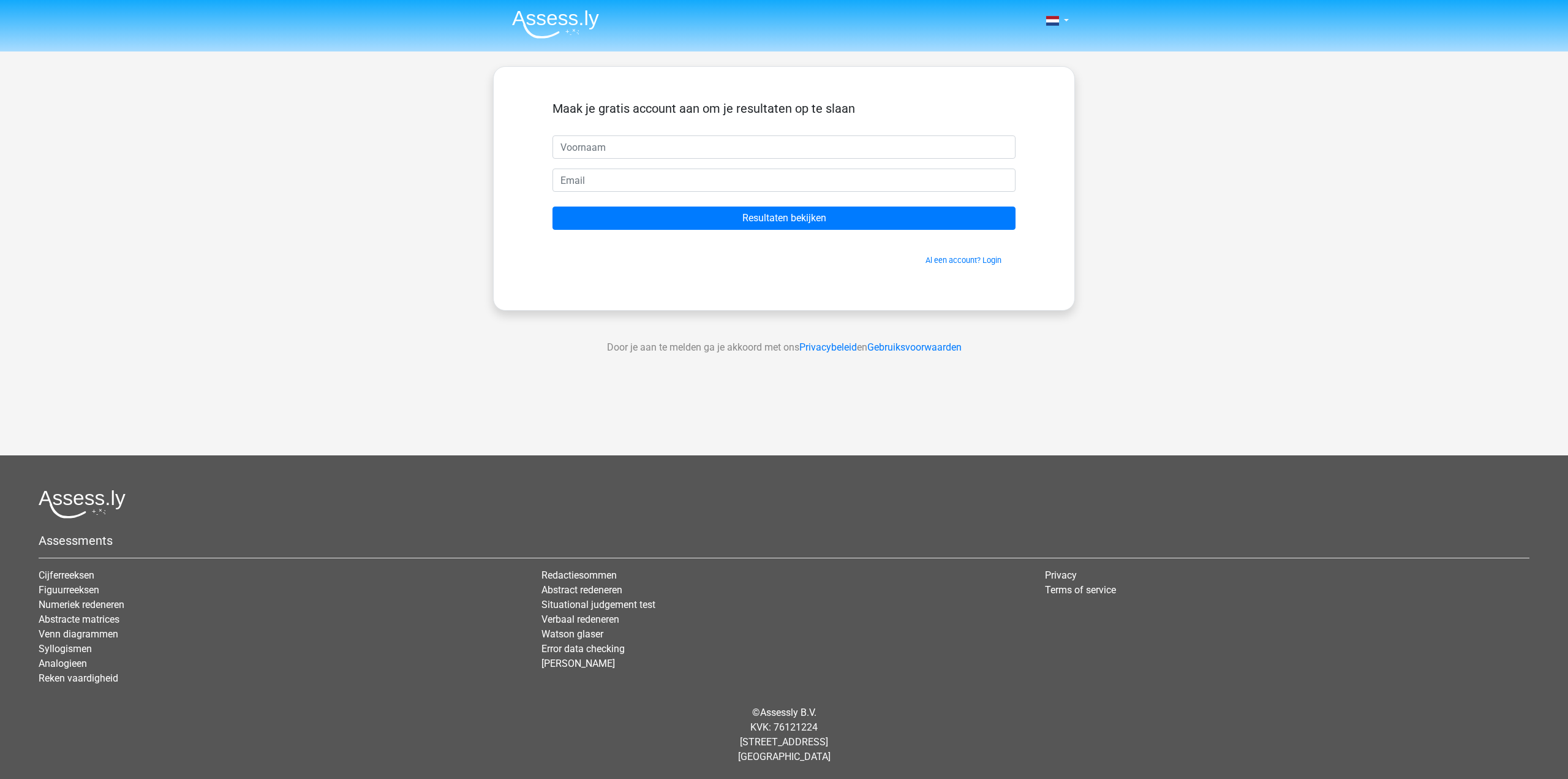
click at [680, 145] on input "text" at bounding box center [784, 146] width 463 height 24
type input "Freek"
click at [657, 184] on input "email" at bounding box center [784, 180] width 463 height 24
type input "freekvdvloodt@hotmail.com"
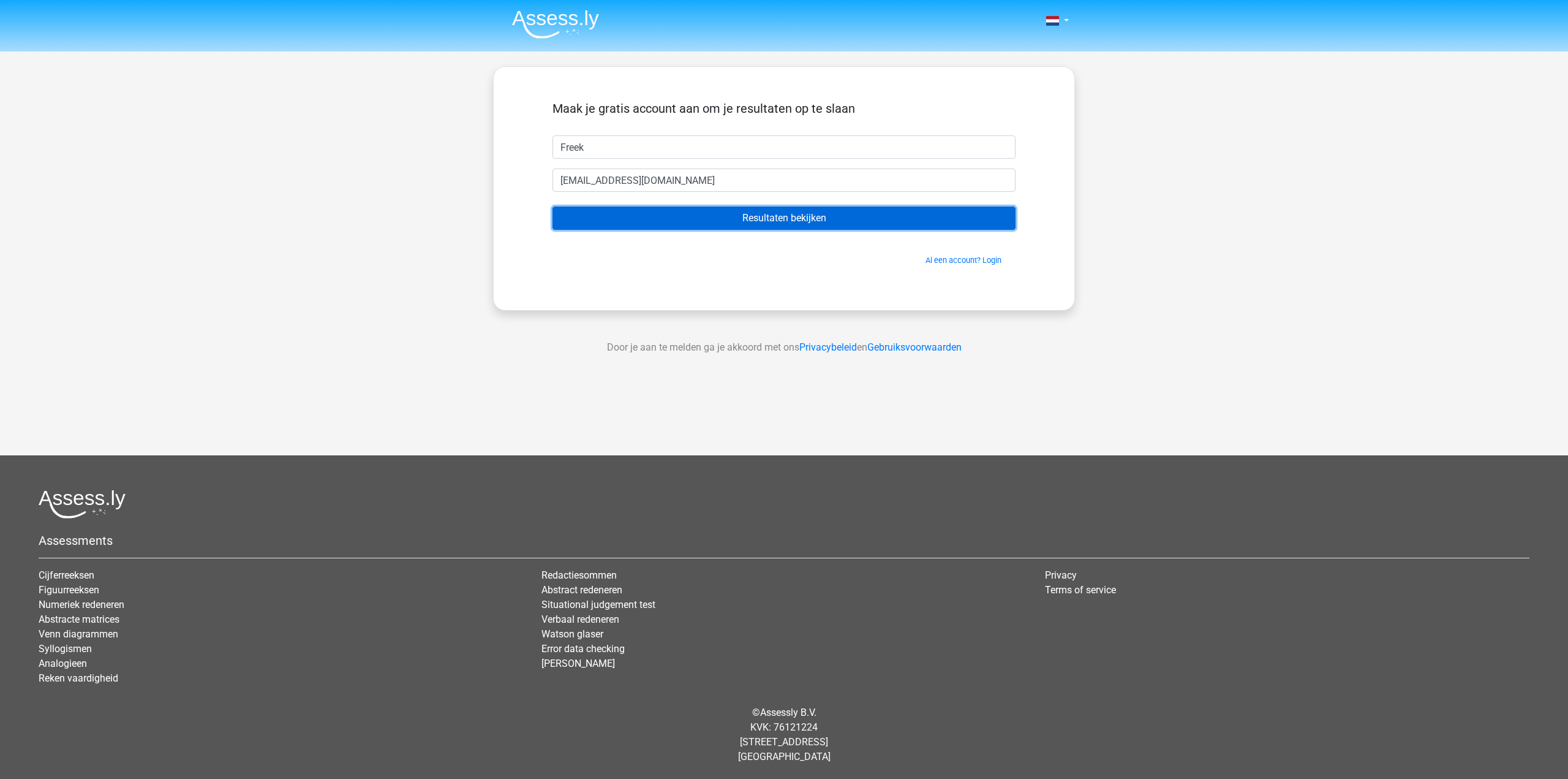
click at [734, 221] on input "Resultaten bekijken" at bounding box center [784, 218] width 463 height 24
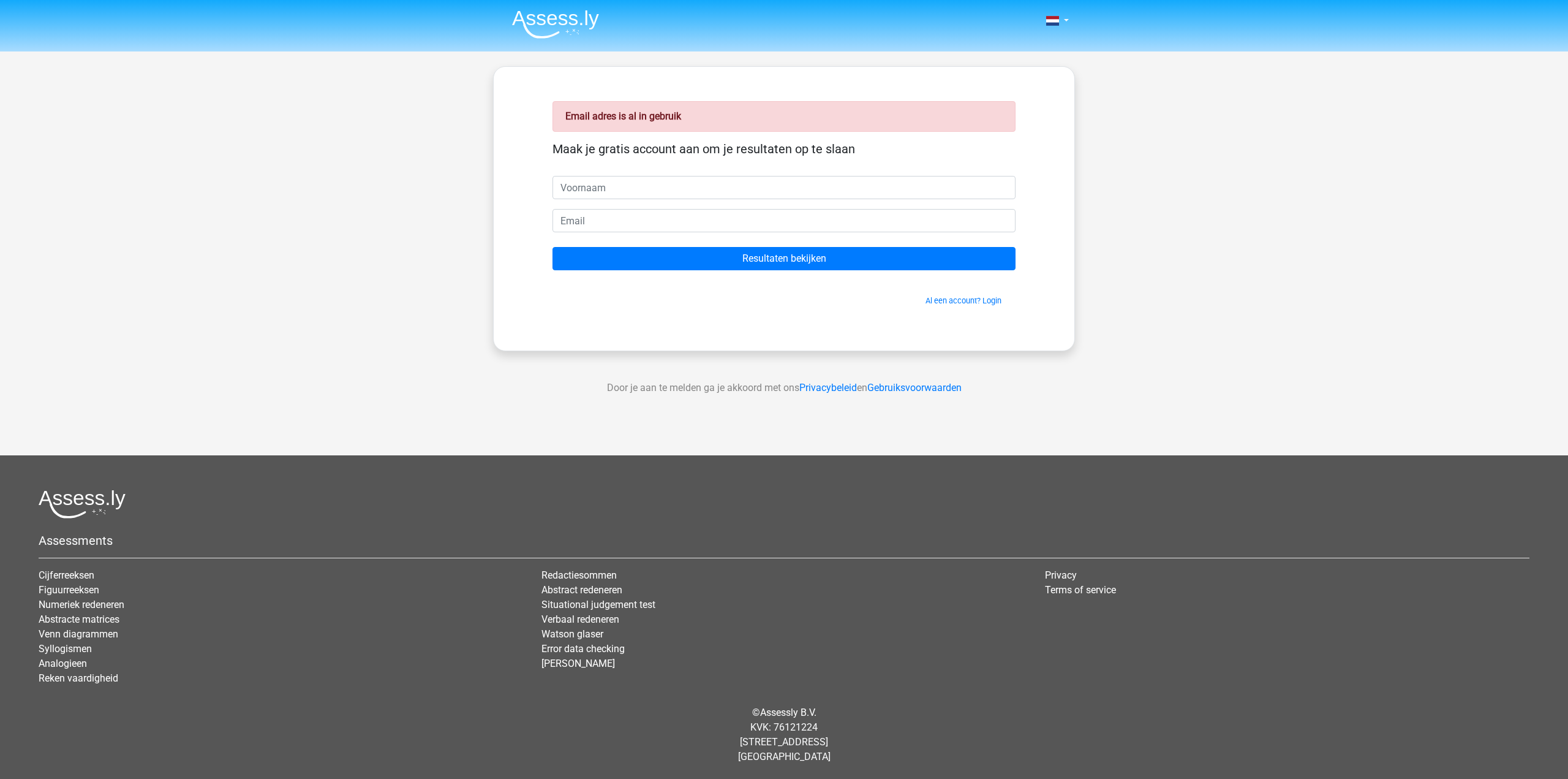
click at [608, 191] on input "text" at bounding box center [784, 187] width 463 height 24
type input "Freek"
click at [605, 222] on input "email" at bounding box center [784, 220] width 463 height 24
type input "freekvdvloodt@gmail.com"
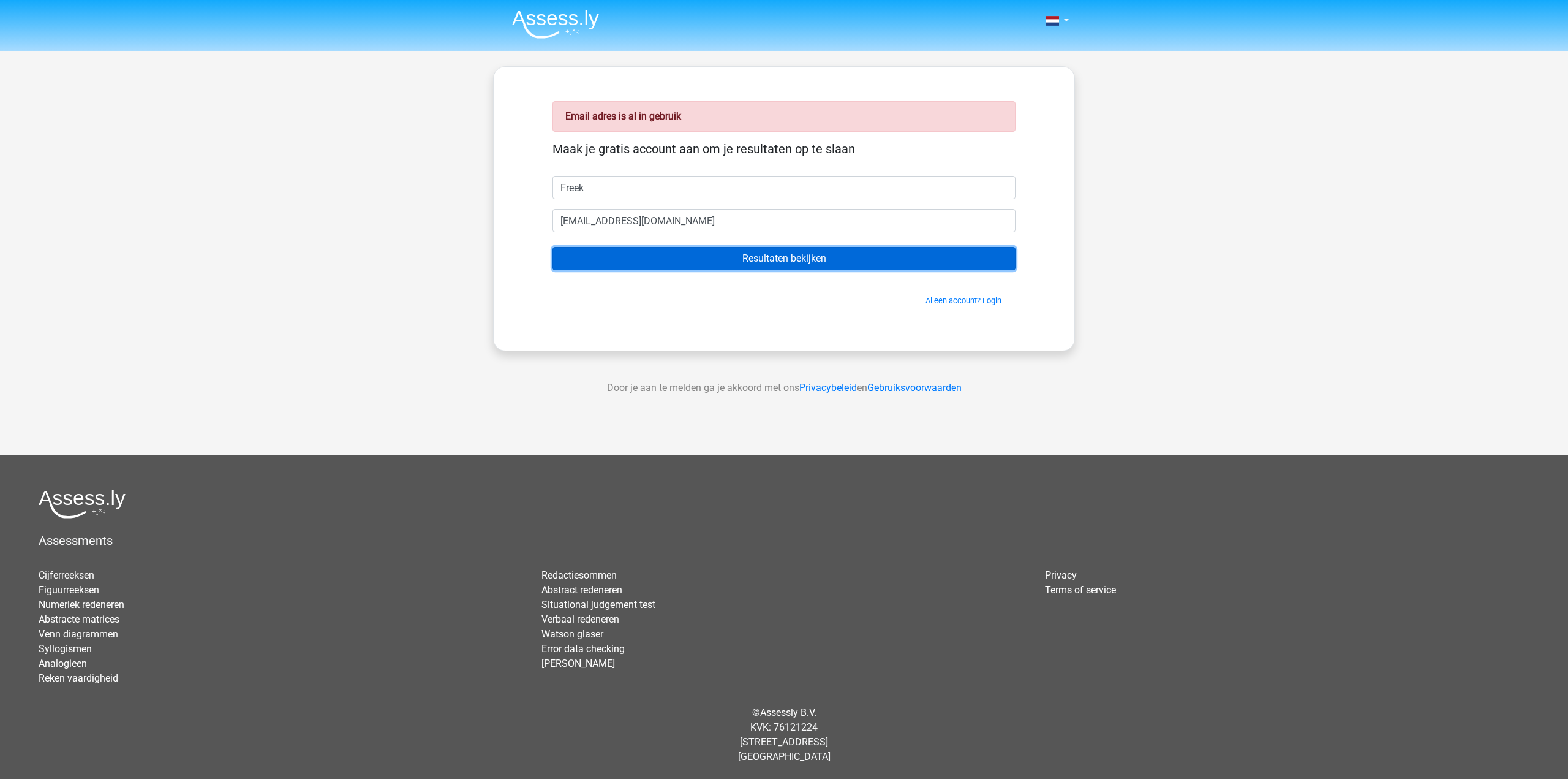
click at [729, 262] on input "Resultaten bekijken" at bounding box center [784, 258] width 463 height 24
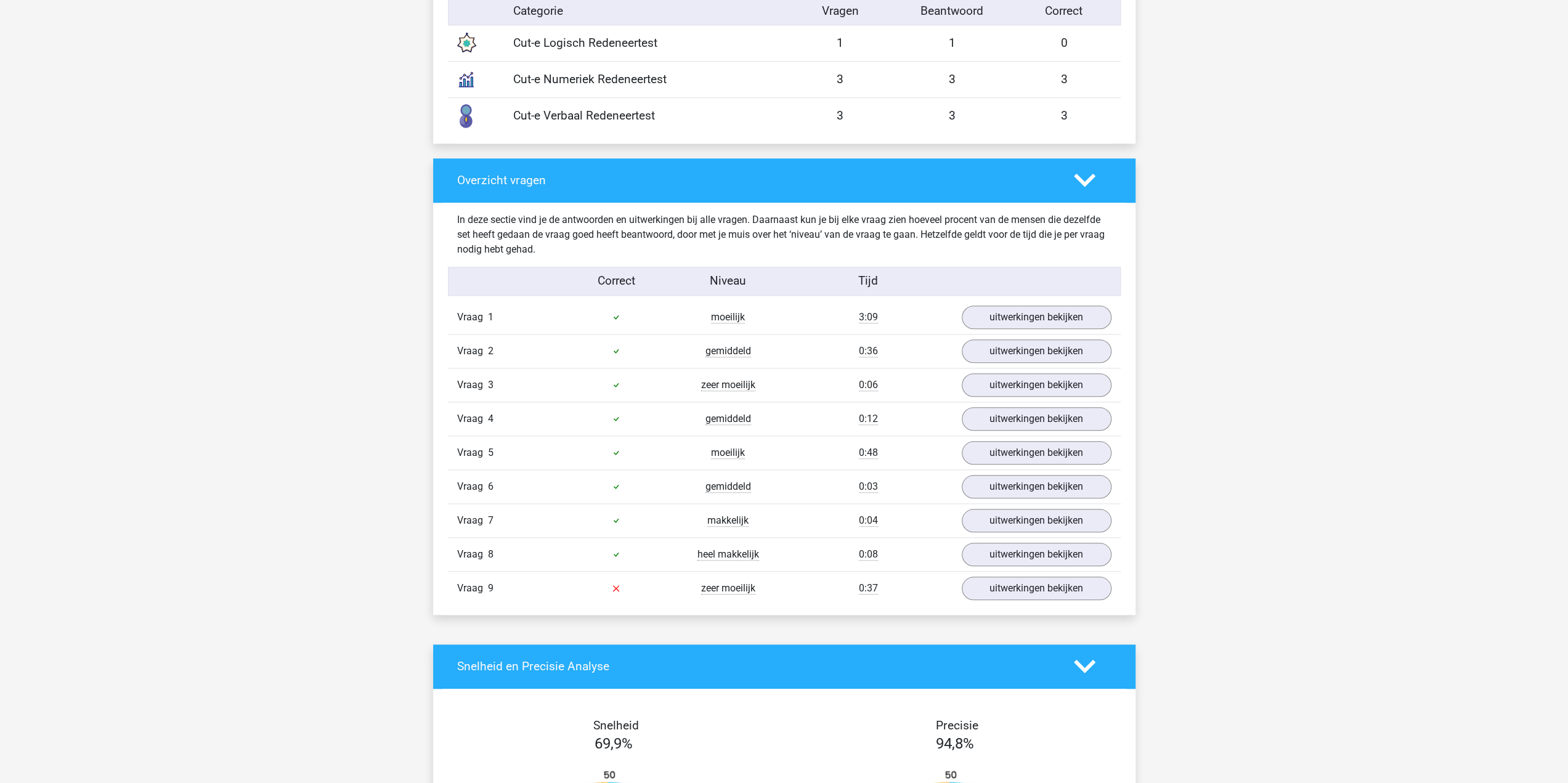
scroll to position [1047, 0]
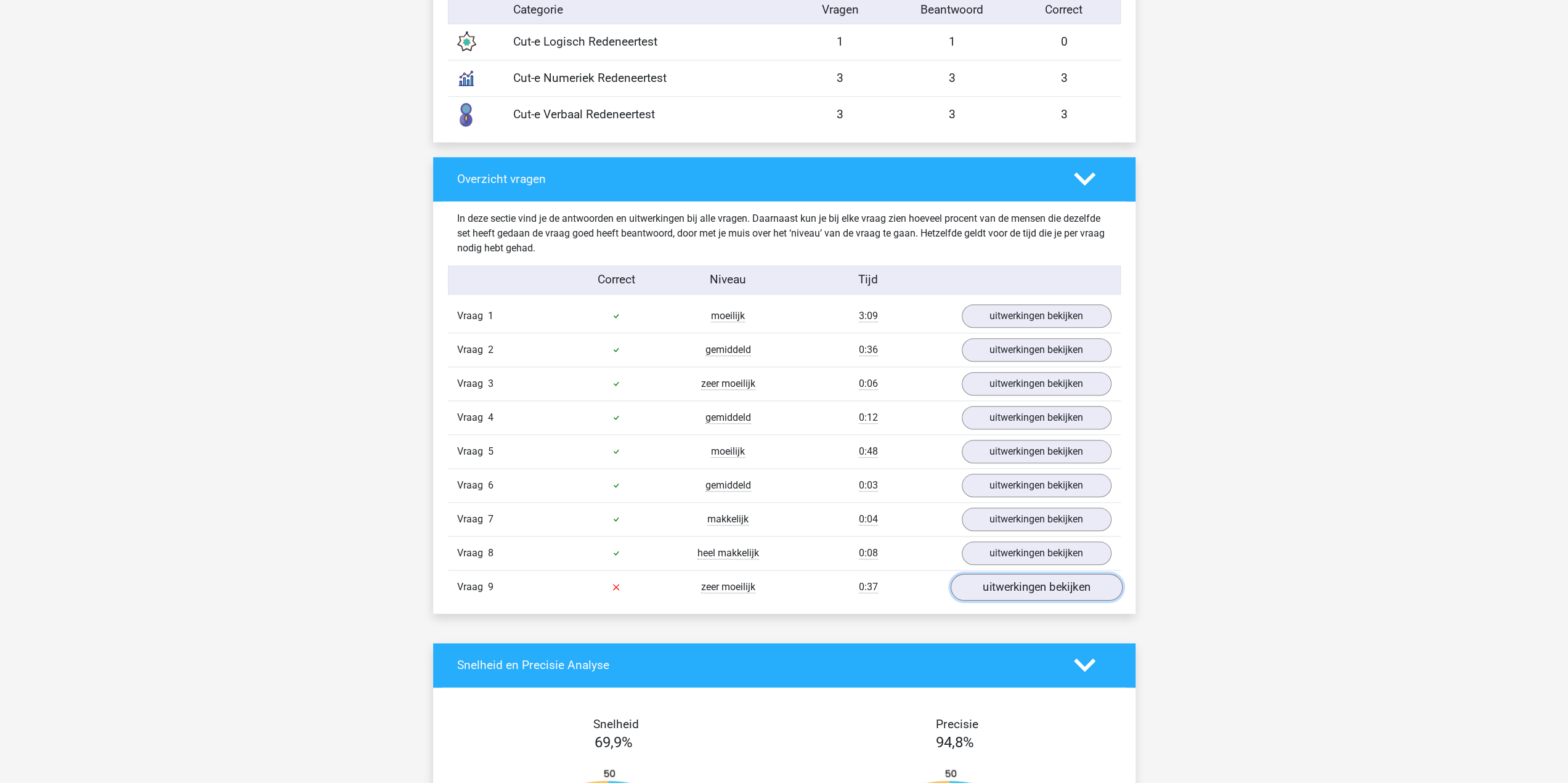
click at [999, 579] on link "uitwerkingen bekijken" at bounding box center [1035, 587] width 172 height 27
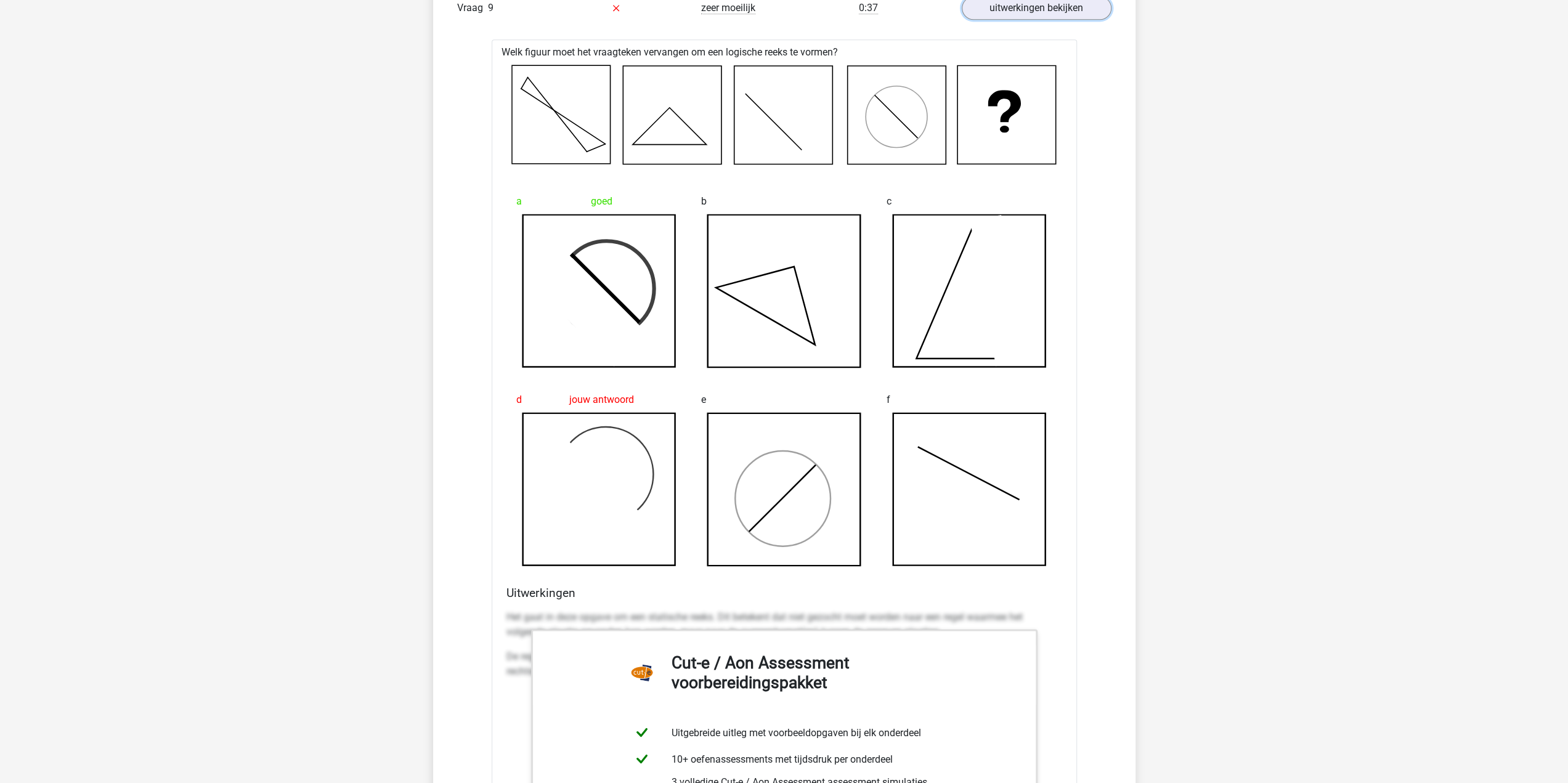
scroll to position [1663, 0]
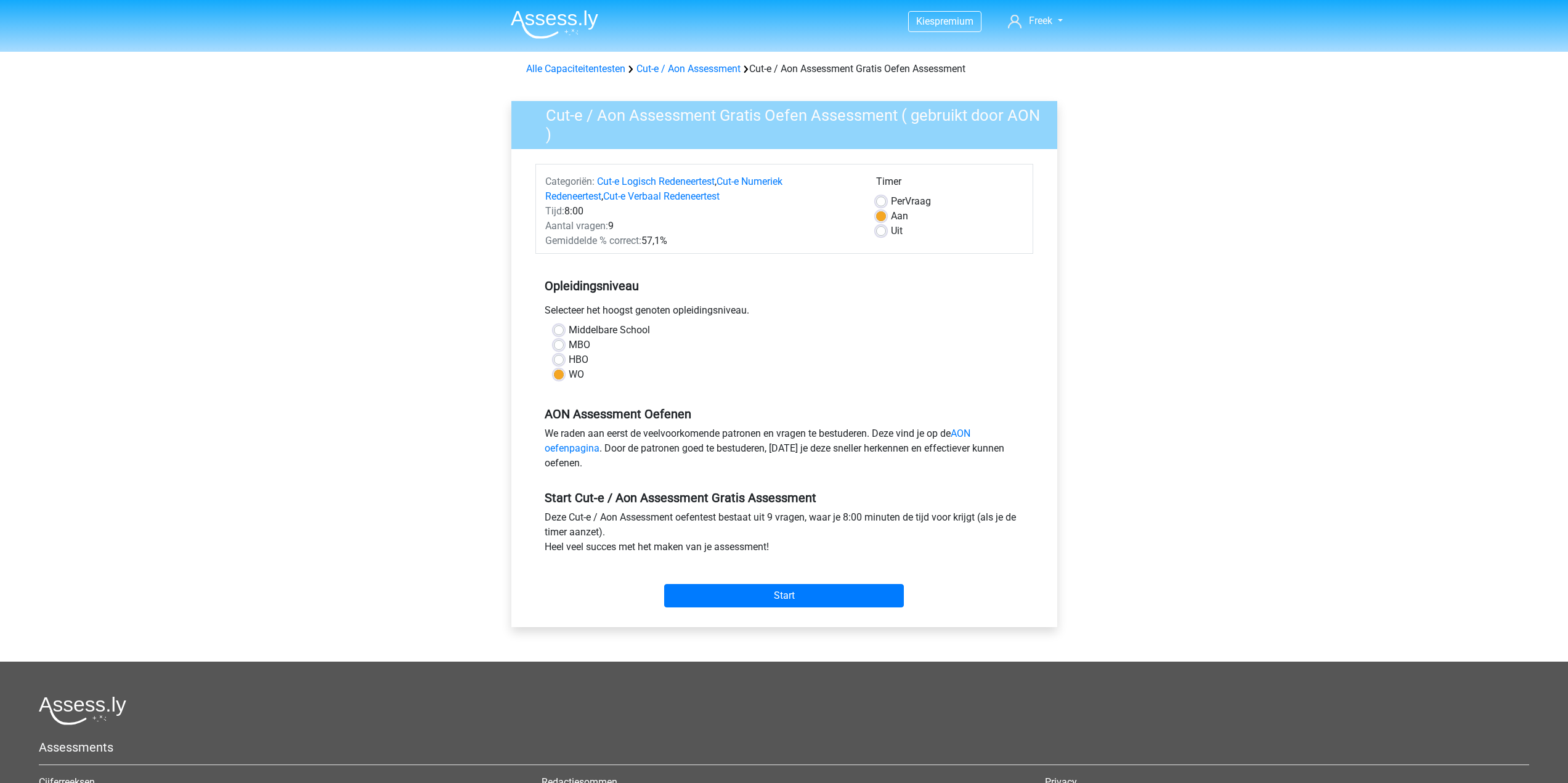
scroll to position [124, 0]
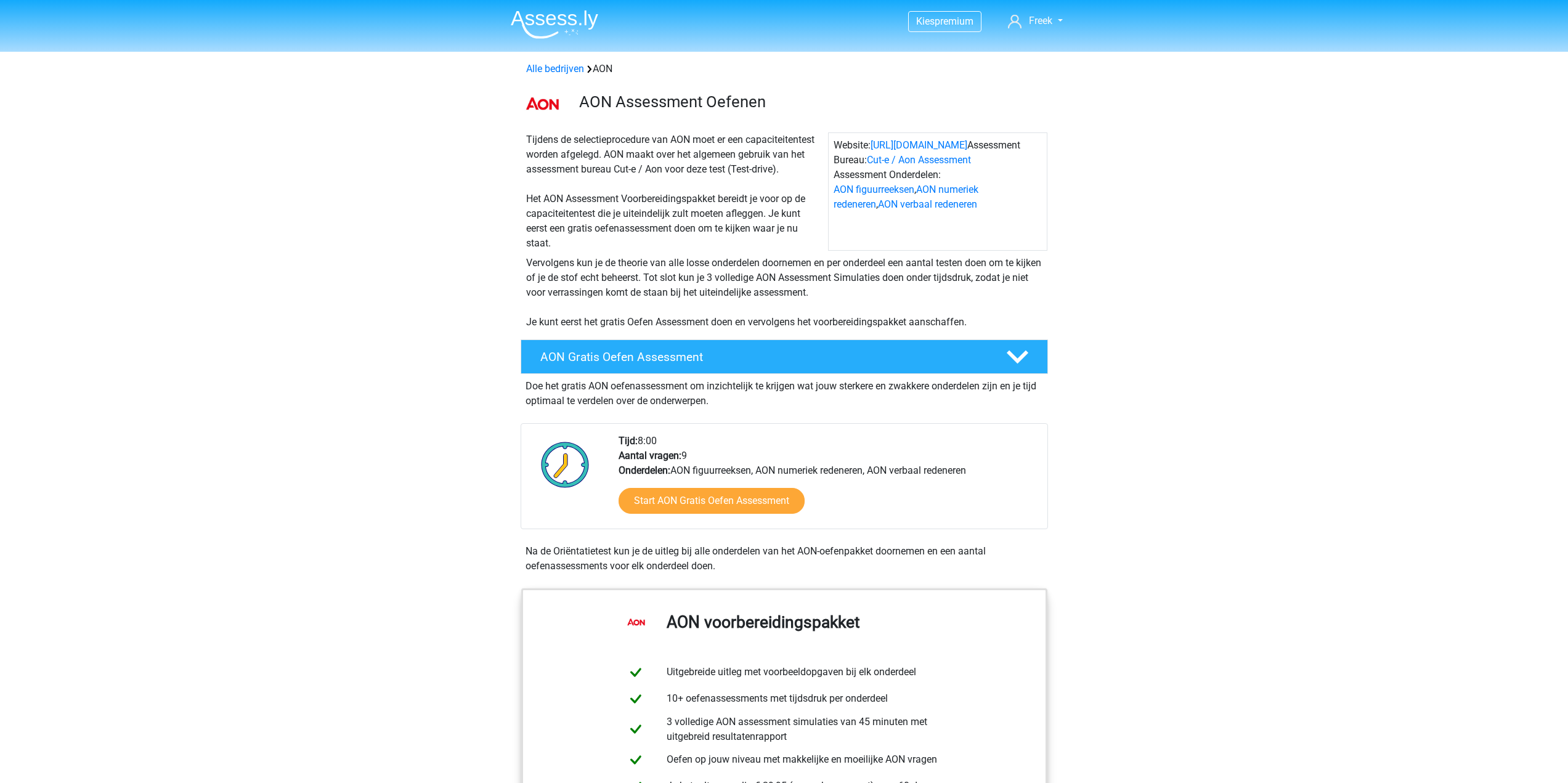
scroll to position [246, 0]
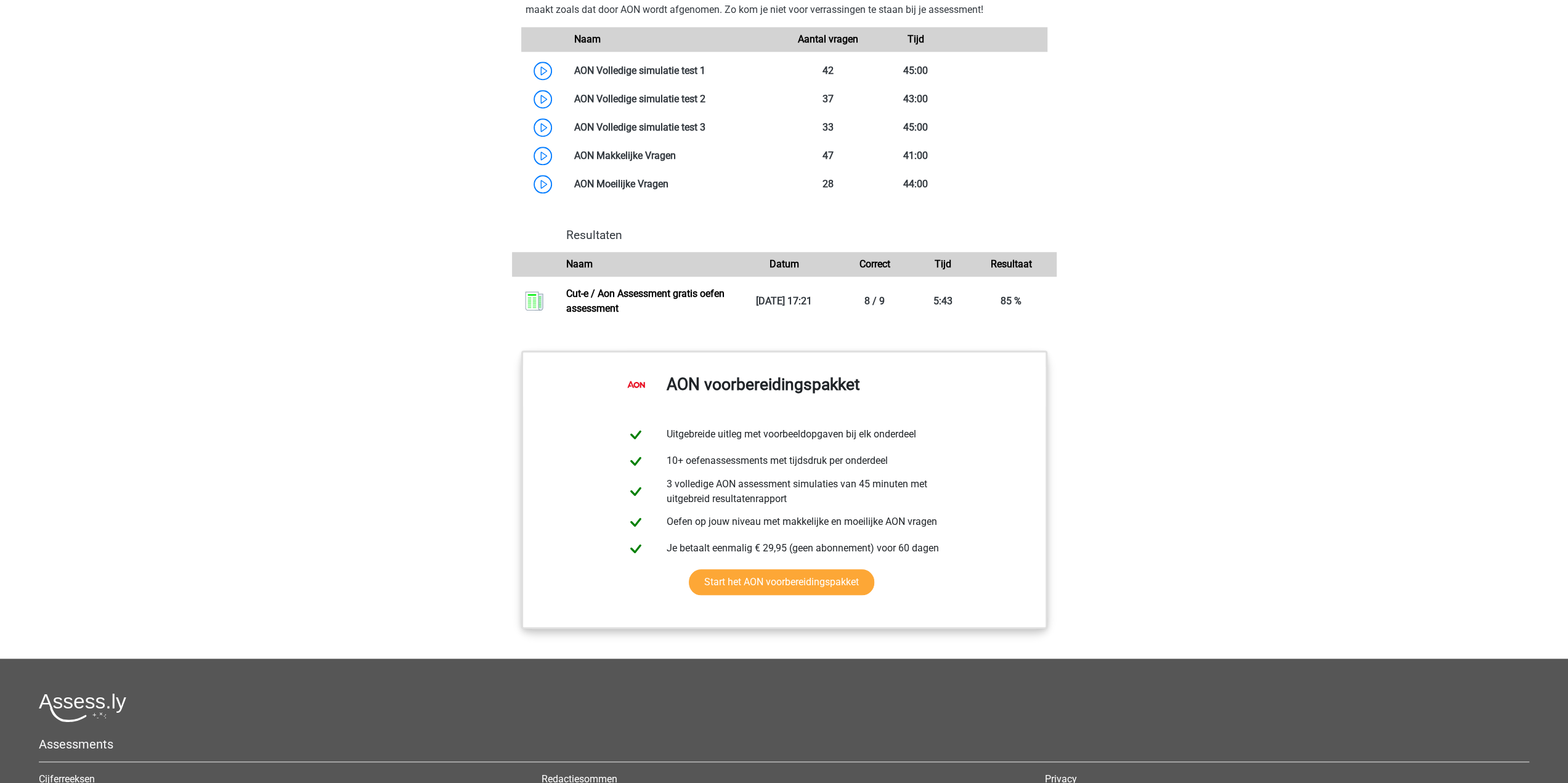
scroll to position [1170, 0]
